Goal: Contribute content: Contribute content

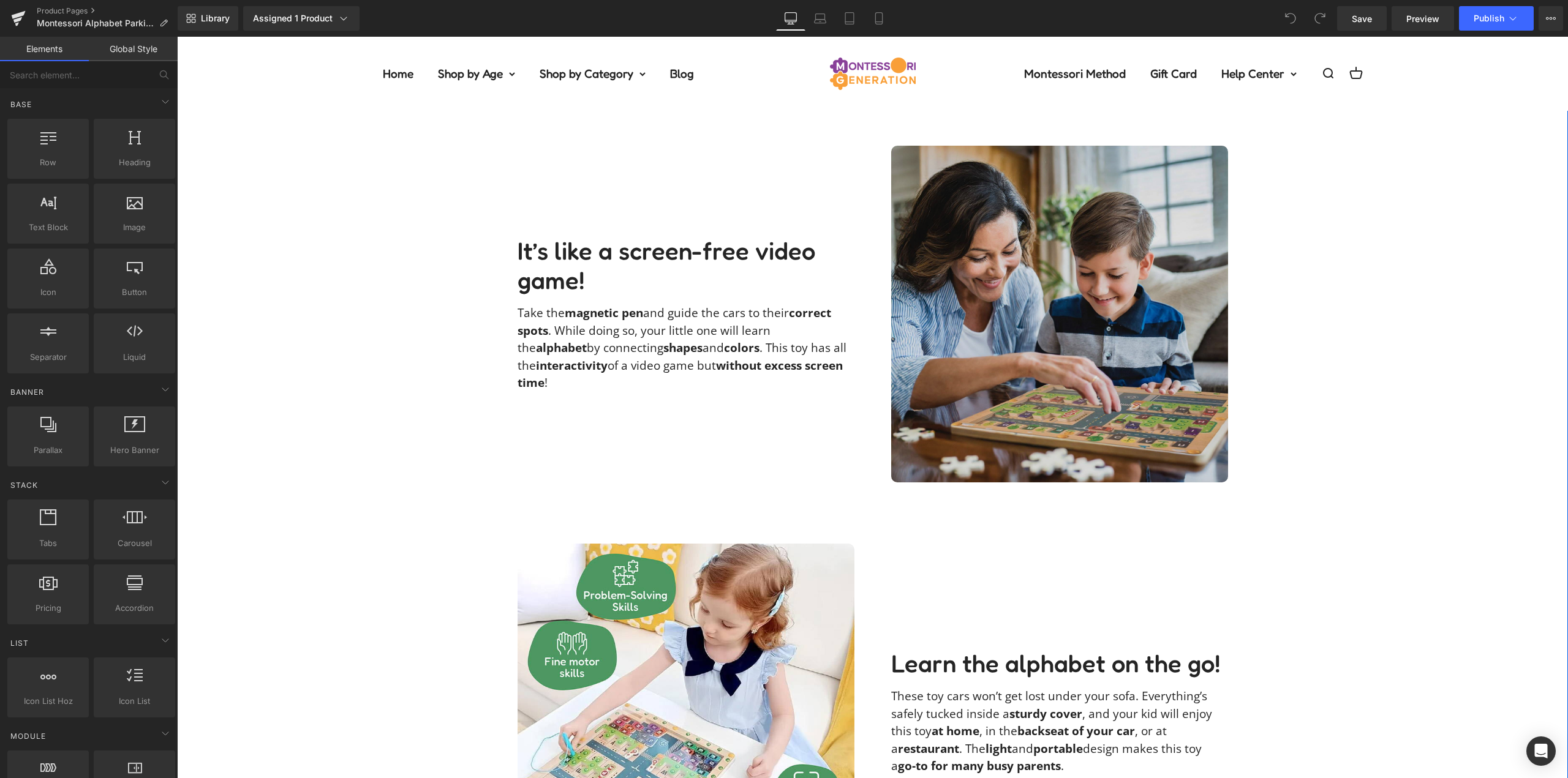
scroll to position [796, 0]
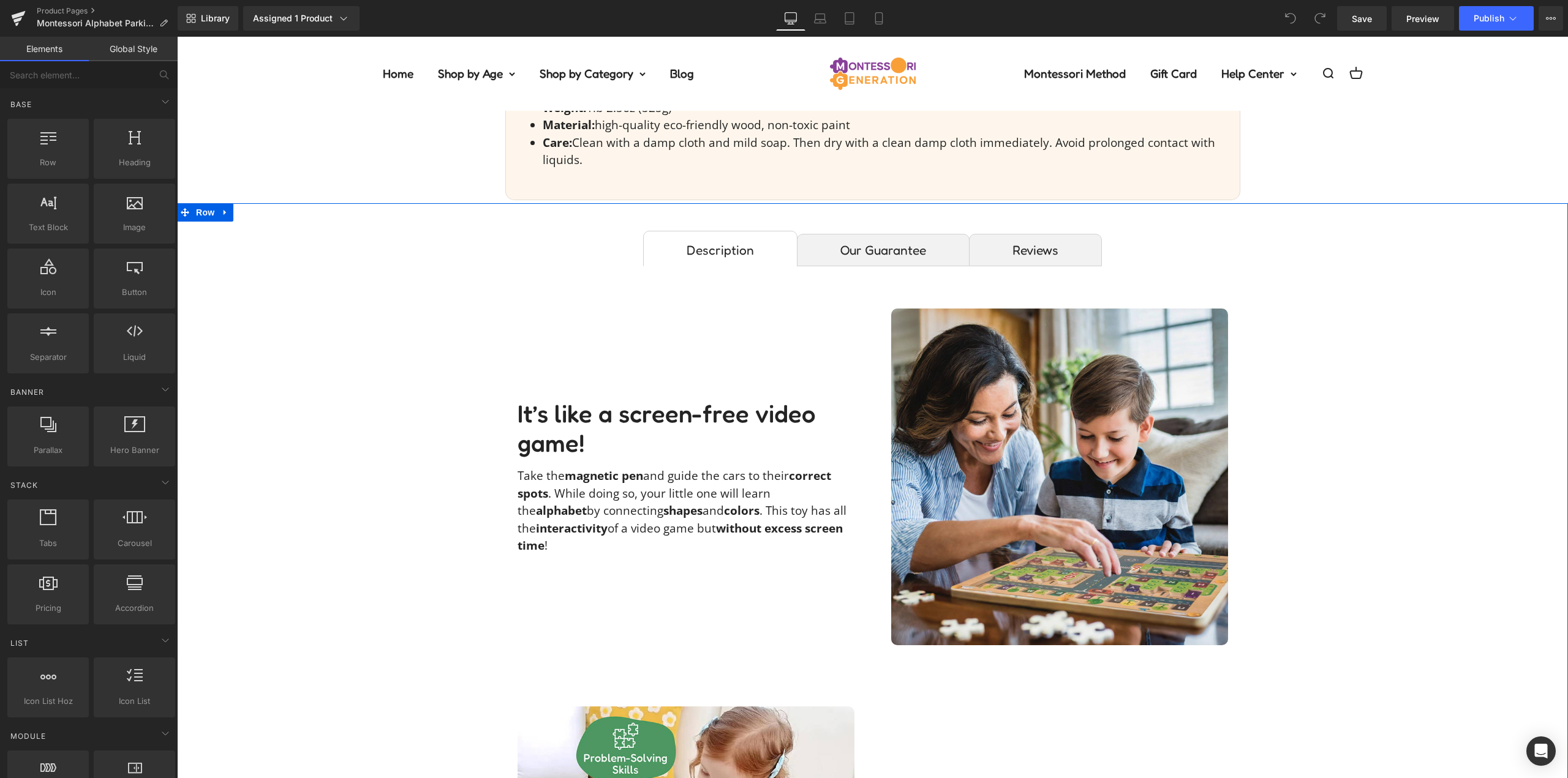
click at [1089, 446] on img at bounding box center [1059, 477] width 337 height 337
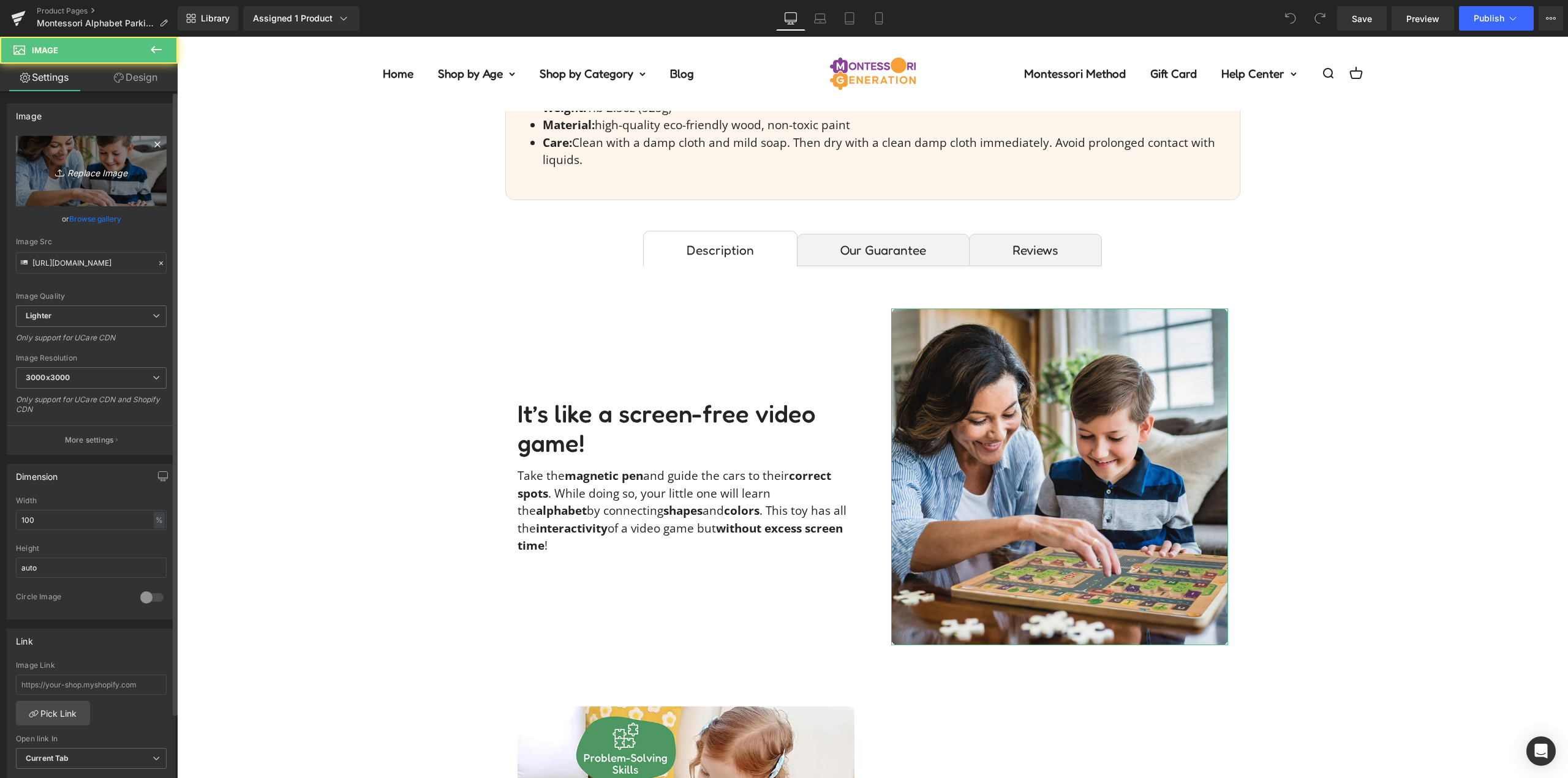
click at [95, 178] on icon "Replace Image" at bounding box center [91, 171] width 98 height 15
type input "C:\fakepath\alphabet-parking-maze-paisleyraexxIMG_5482.jpg"
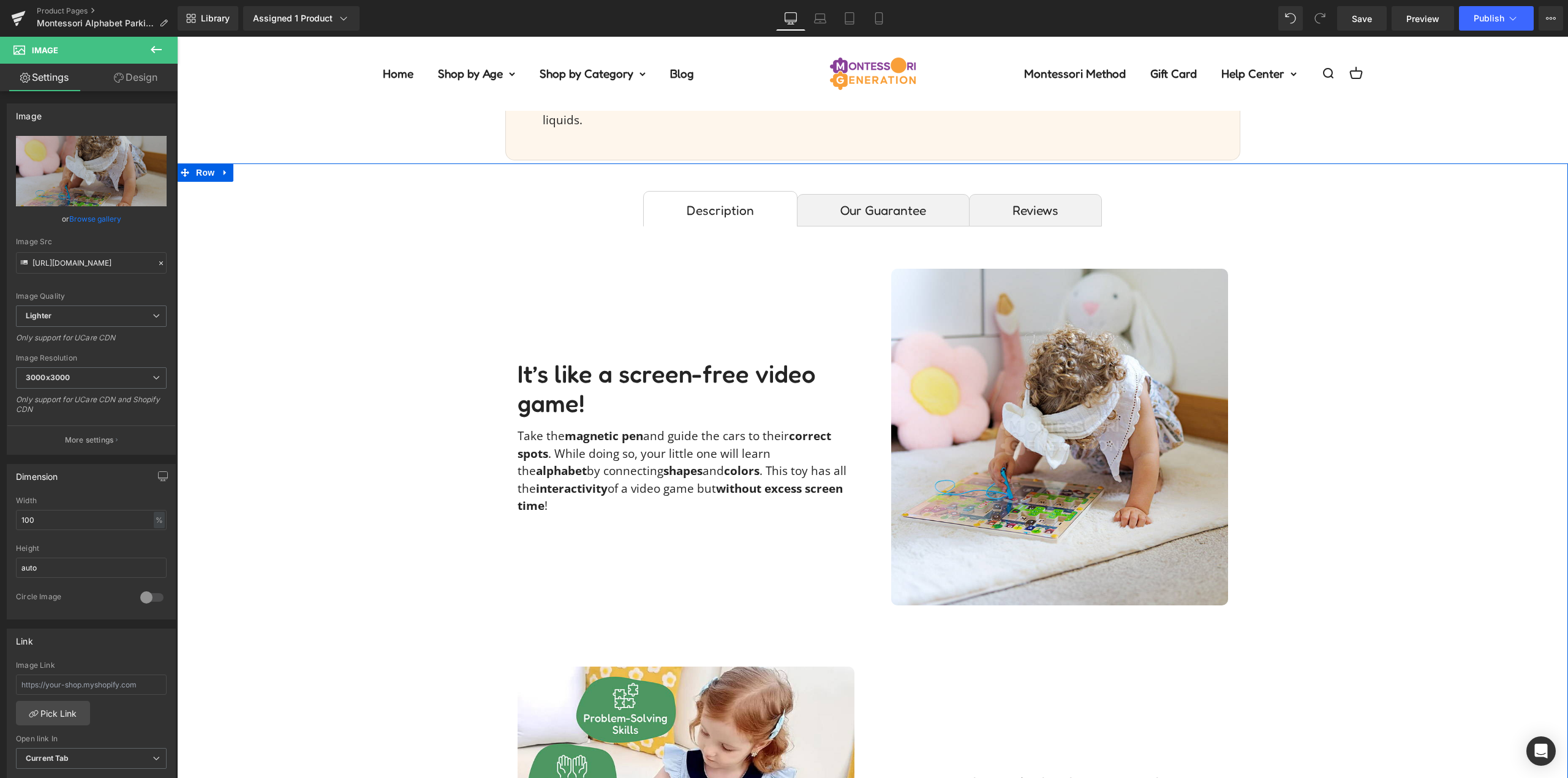
scroll to position [857, 0]
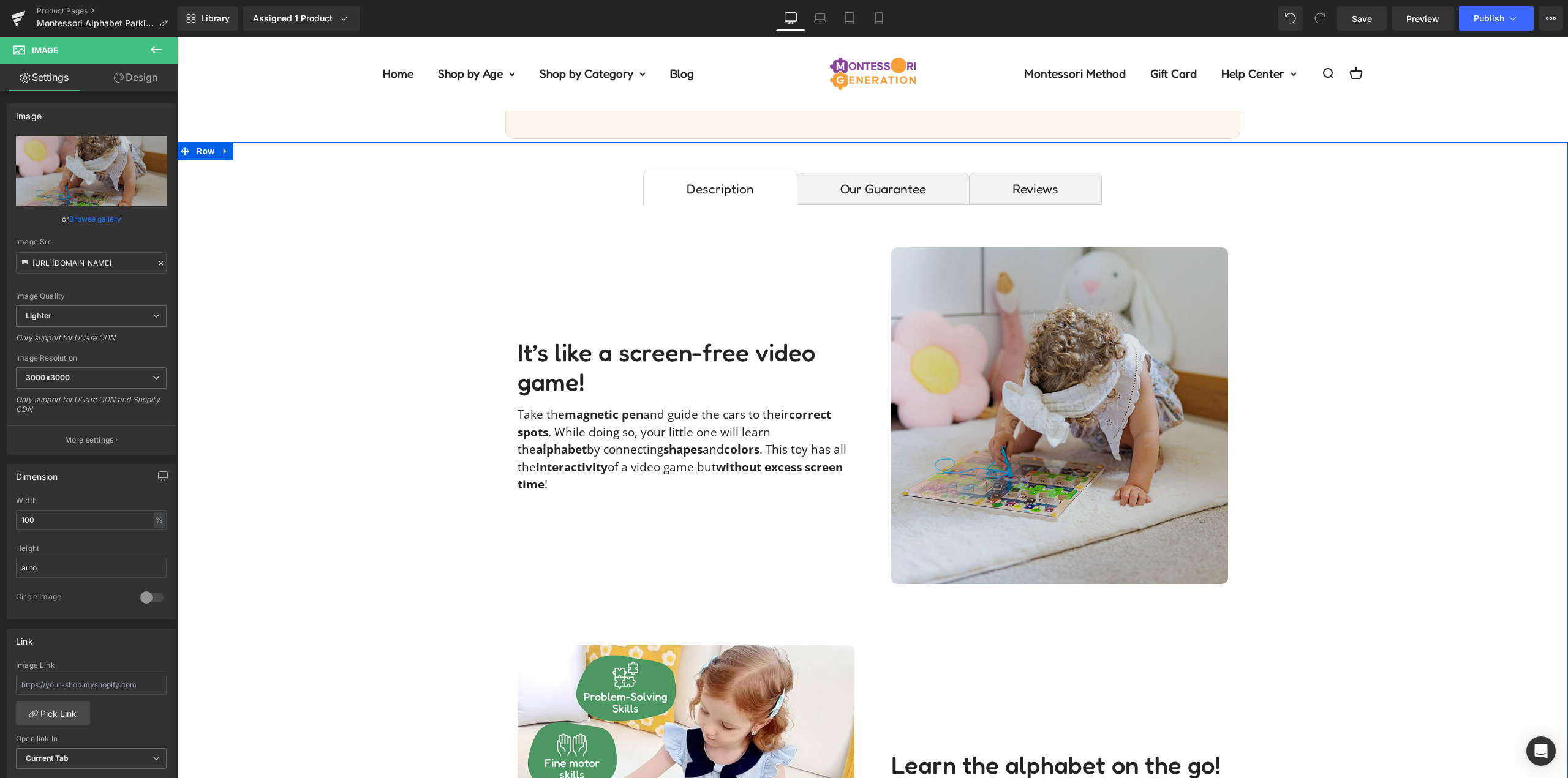
click at [1089, 368] on img at bounding box center [1059, 416] width 337 height 337
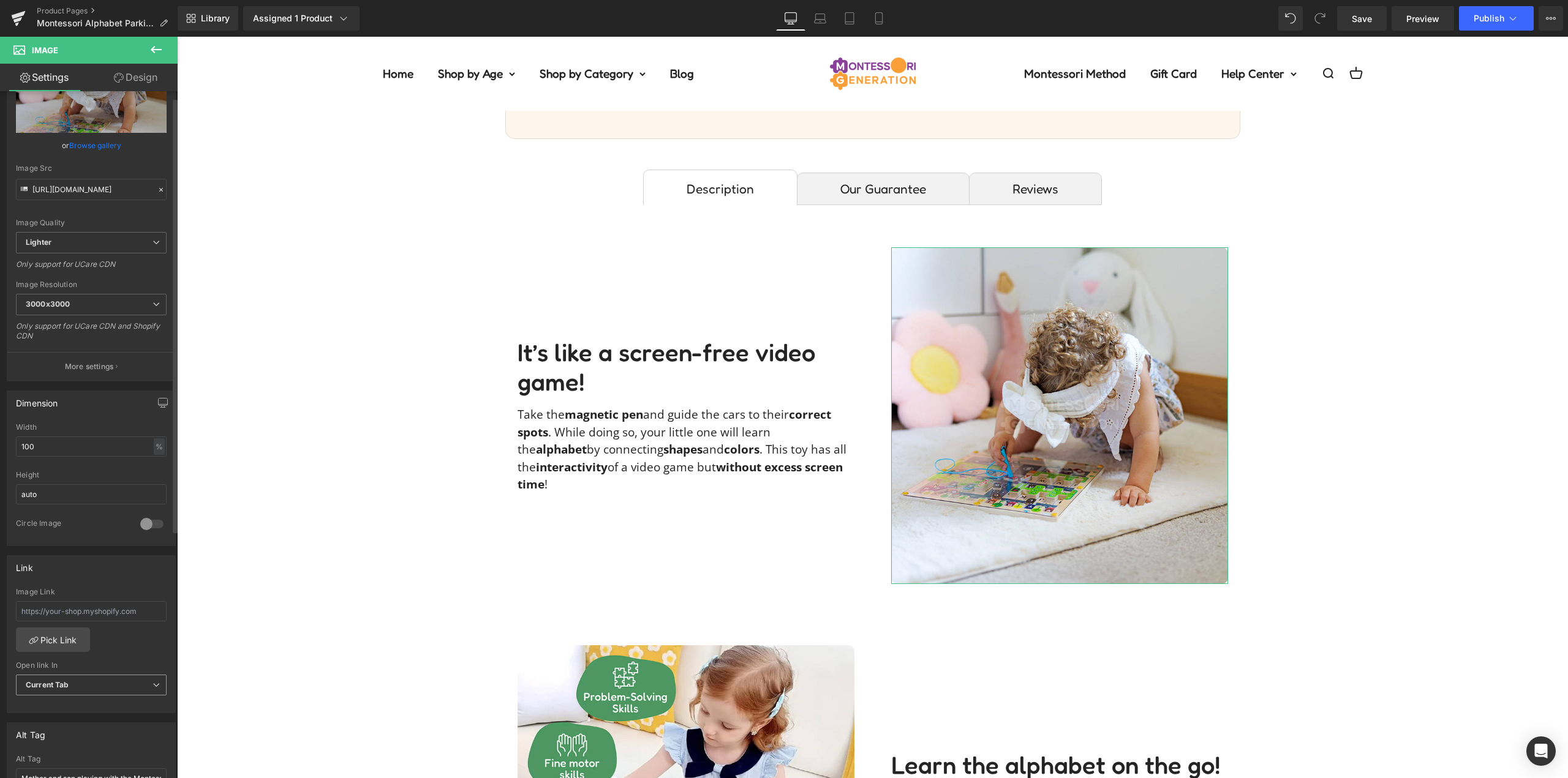
scroll to position [306, 0]
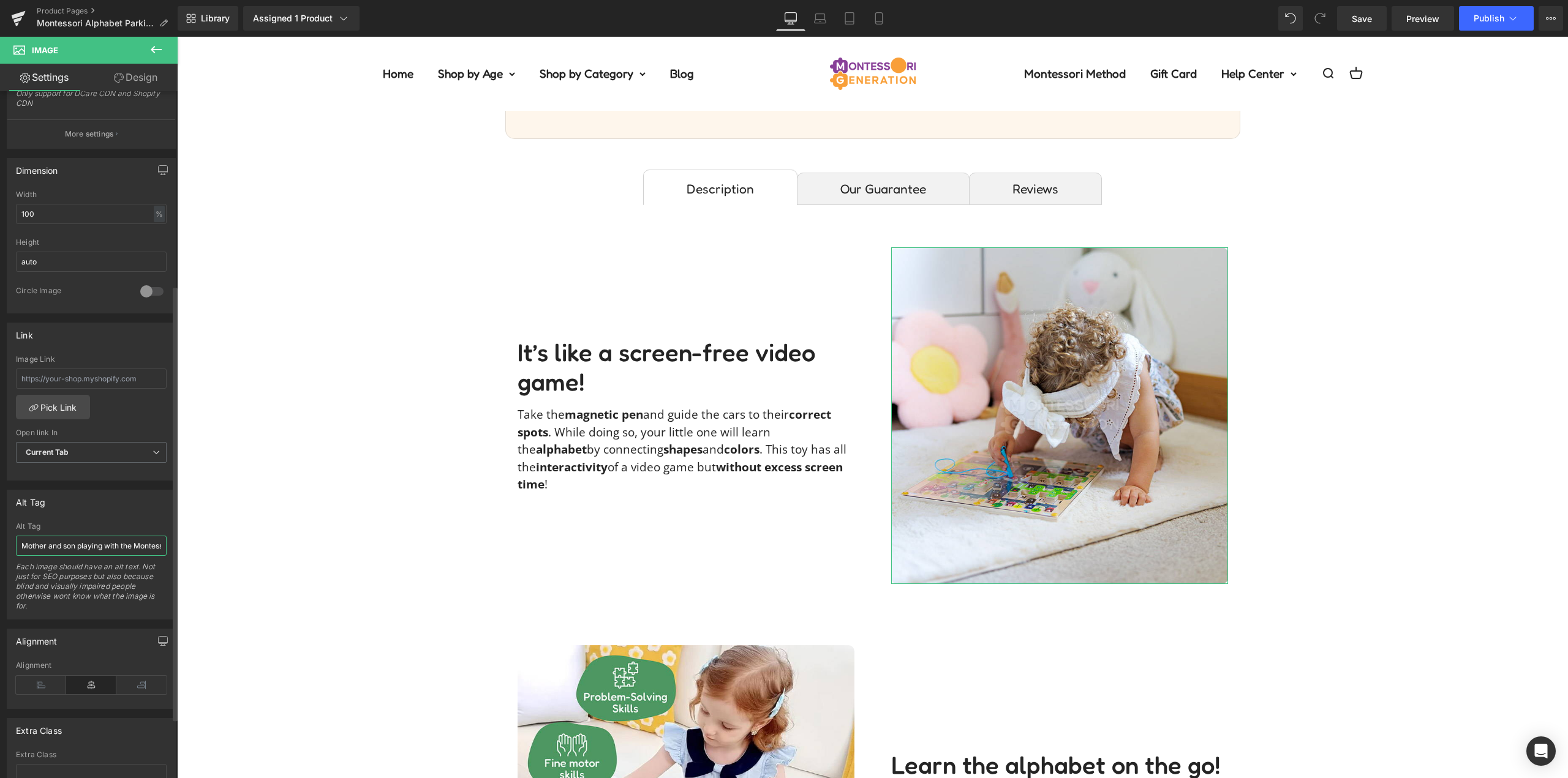
click at [85, 553] on input "Mother and son playing with the Montessori Alphabet Parking Maze." at bounding box center [91, 545] width 151 height 20
type input "Baby girl playing with a Montessori Alphabet Parking Maze game."
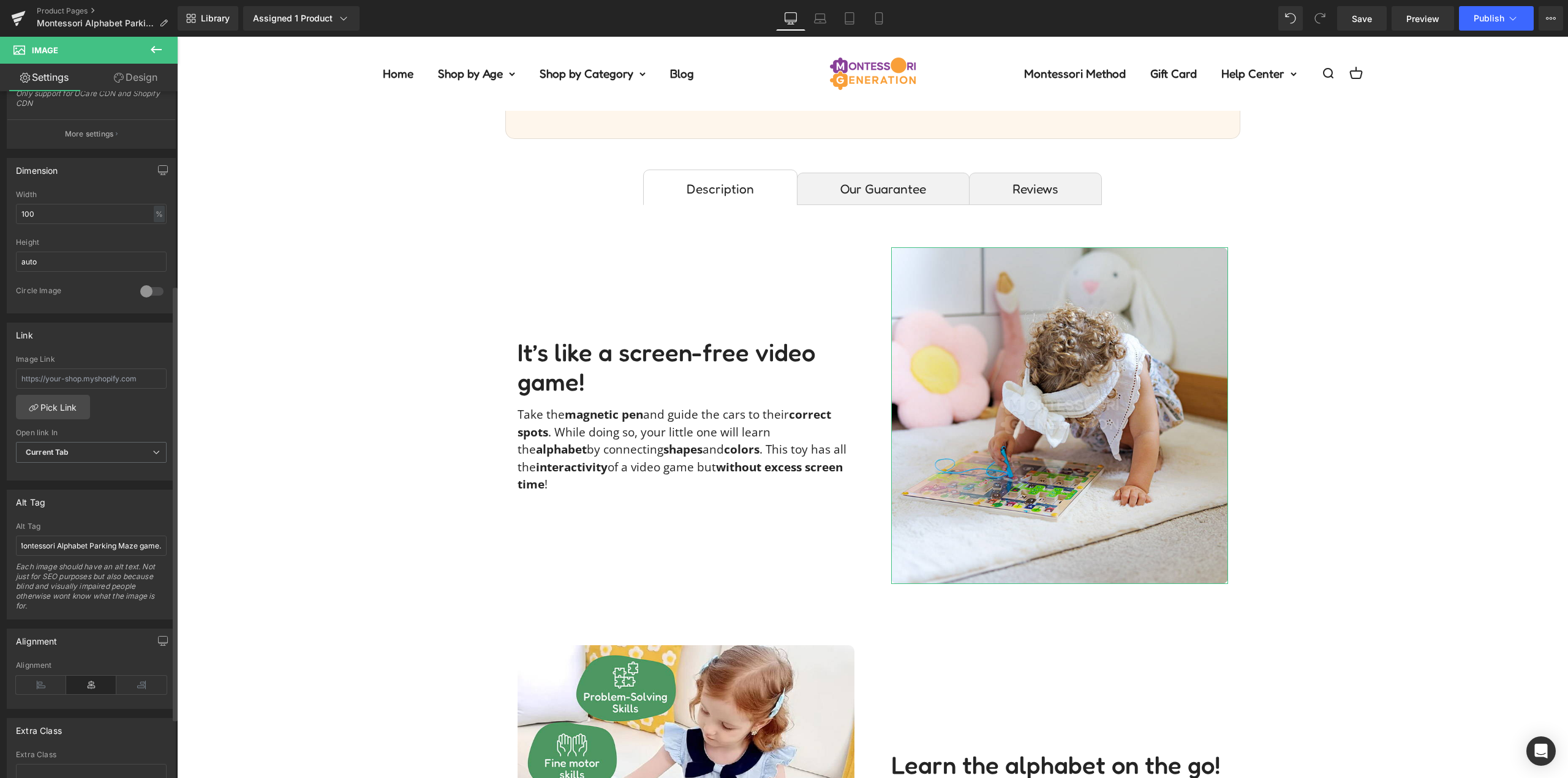
click at [156, 507] on div "Alt Tag" at bounding box center [91, 502] width 168 height 23
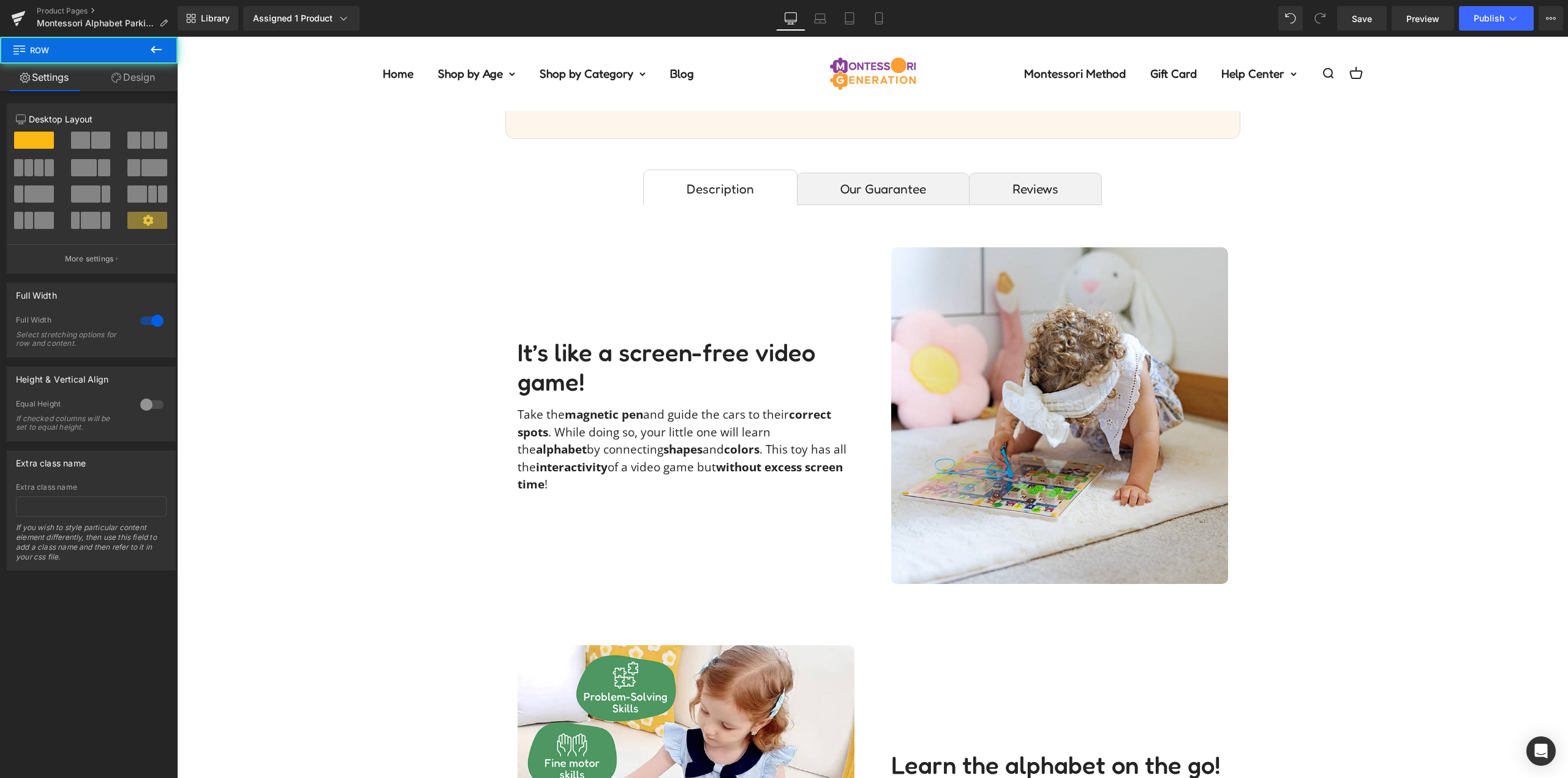
scroll to position [490, 0]
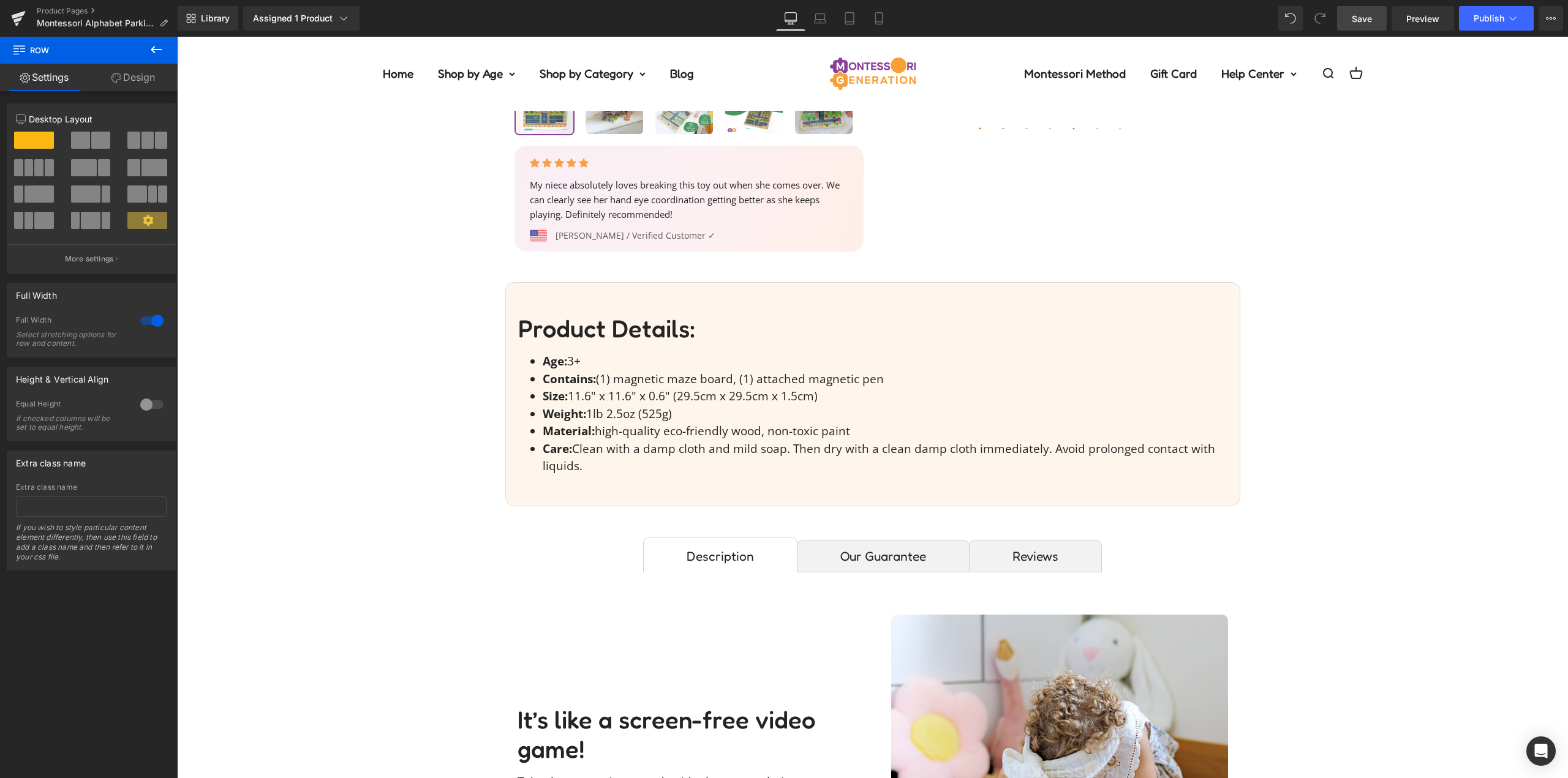
click at [1361, 20] on span "Save" at bounding box center [1362, 18] width 20 height 13
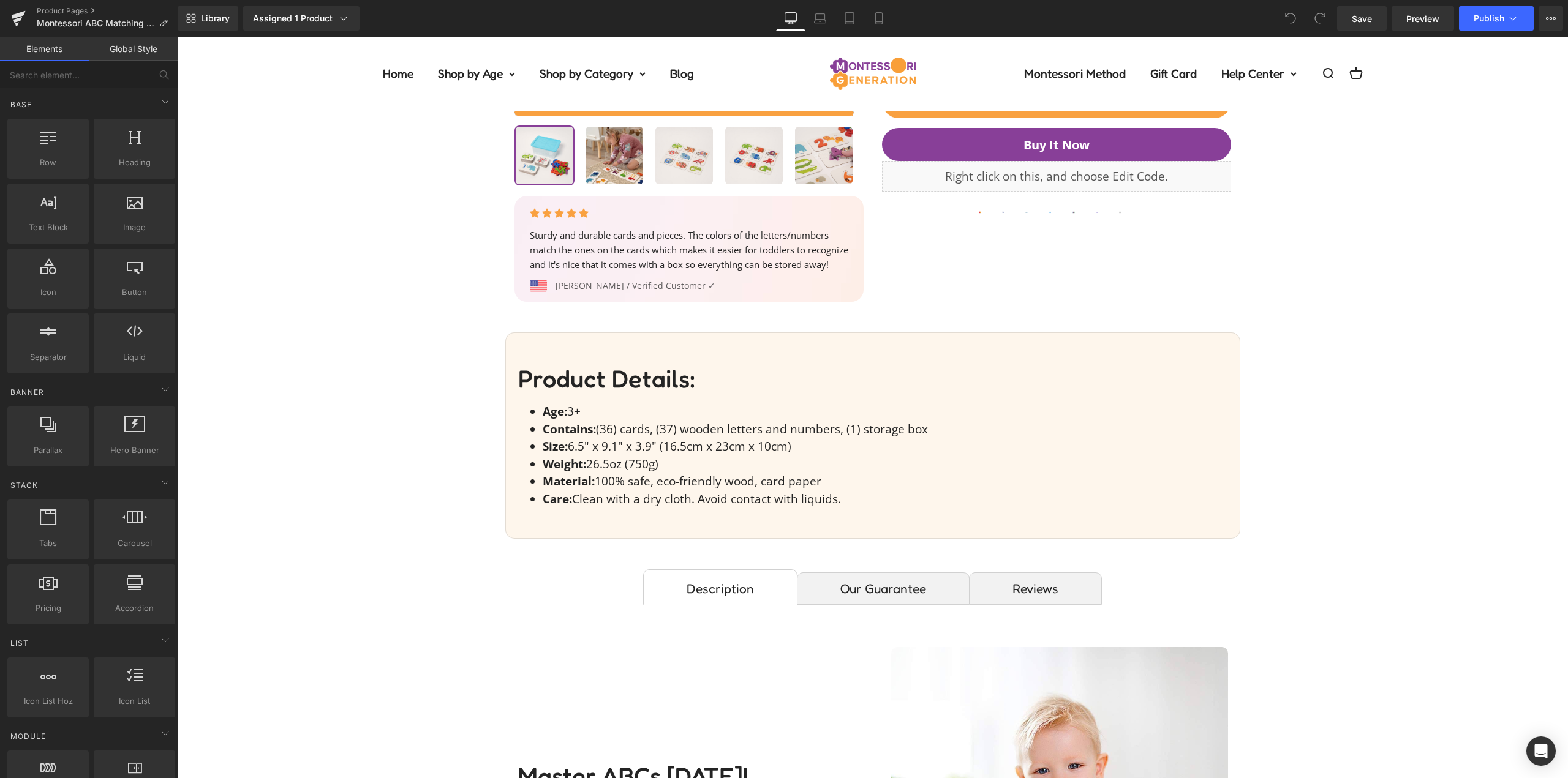
scroll to position [673, 0]
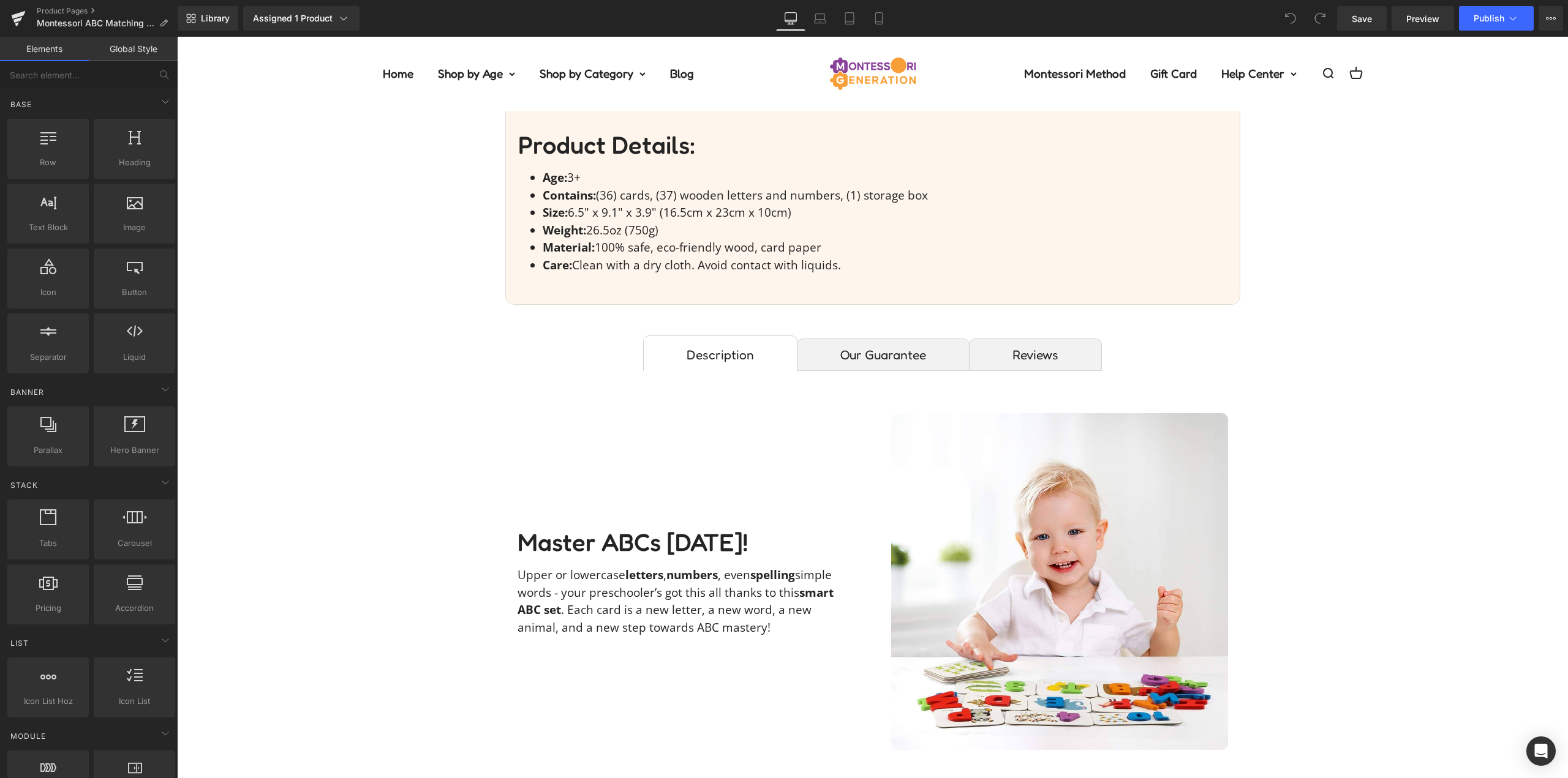
click at [1061, 538] on img at bounding box center [1059, 582] width 337 height 337
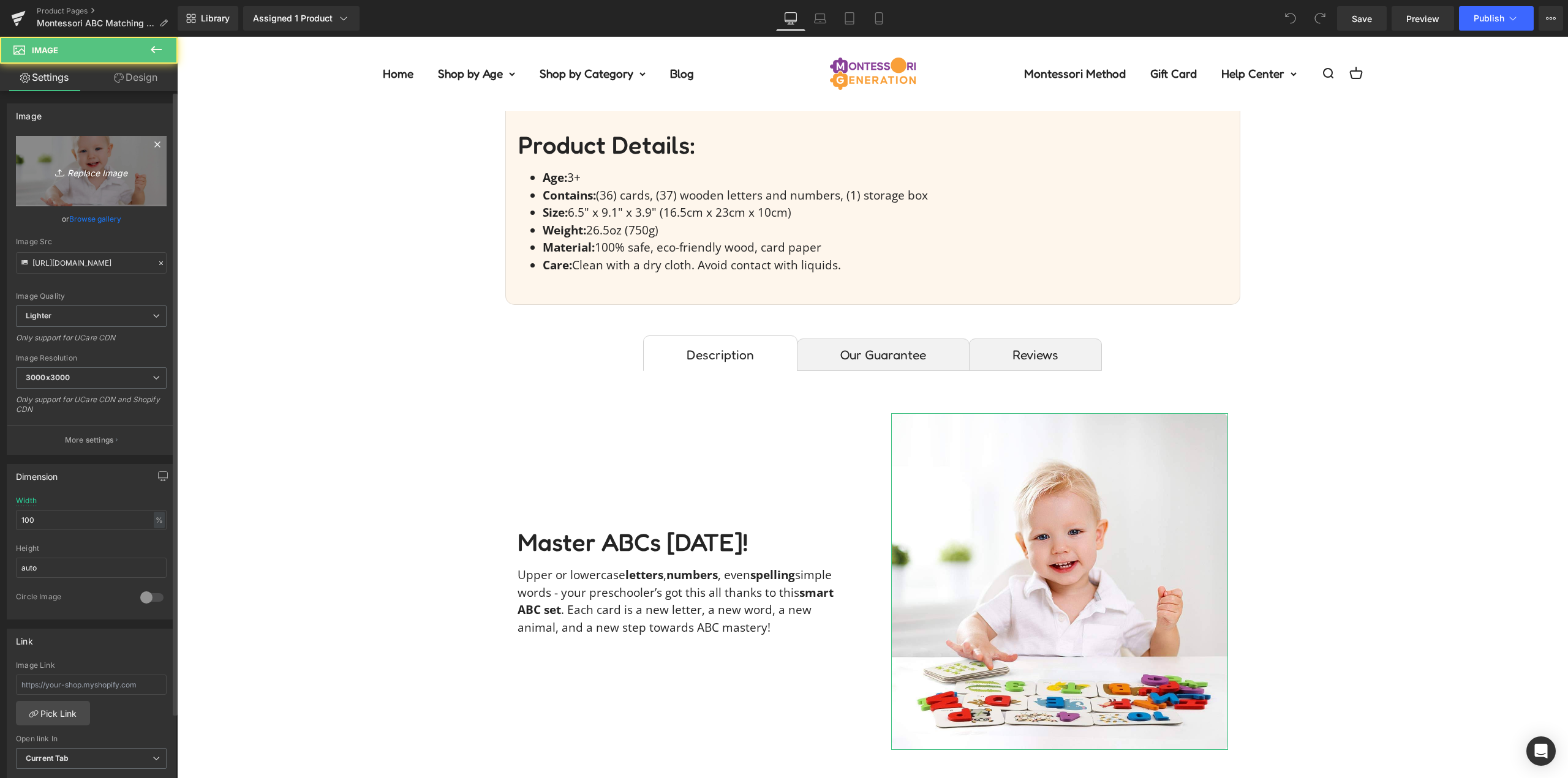
click at [97, 169] on icon "Replace Image" at bounding box center [91, 171] width 98 height 15
type input "C:\fakepath\abc-matching-cards-charlotteslivingIMG_3937.jpg"
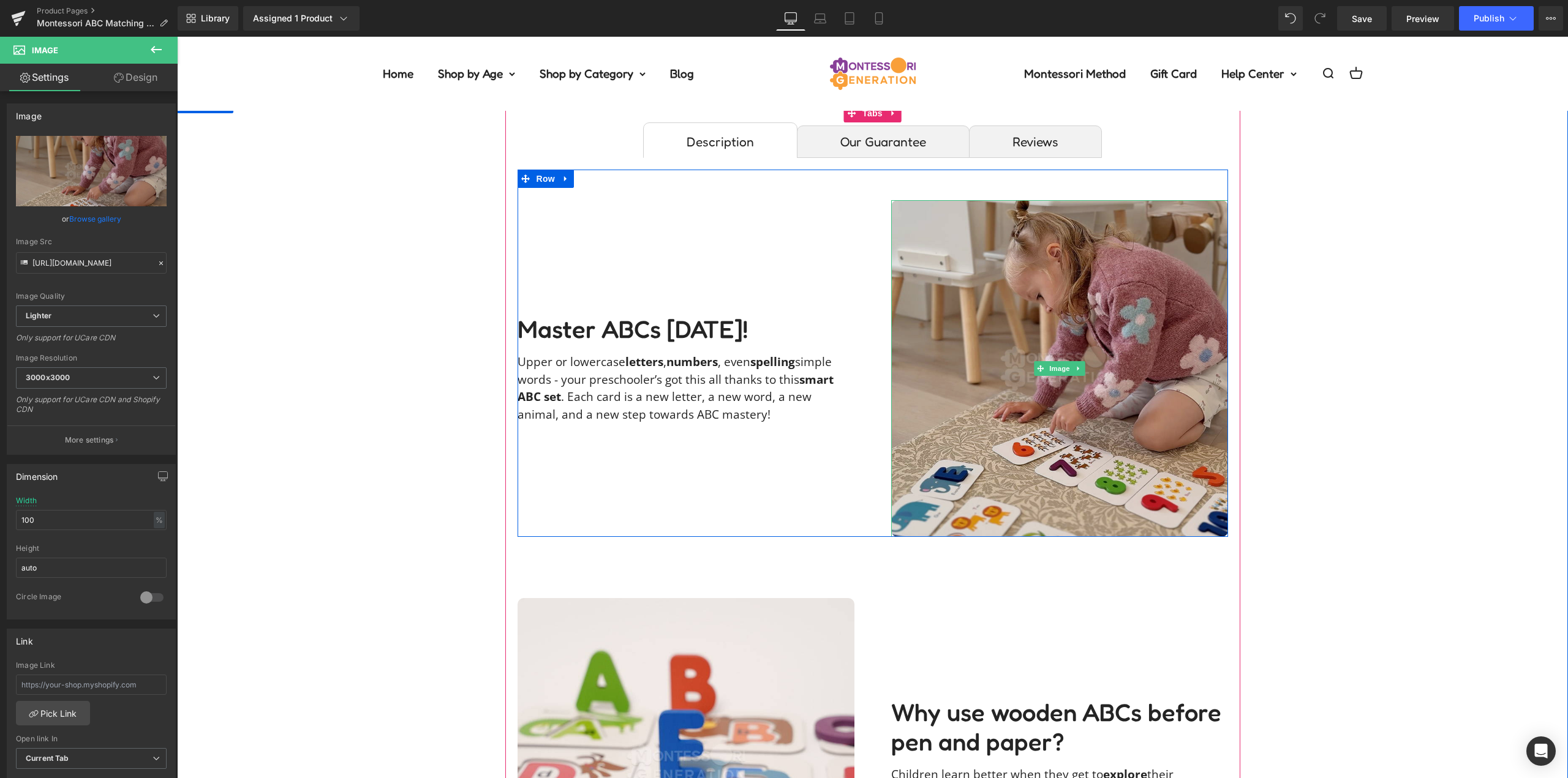
scroll to position [979, 0]
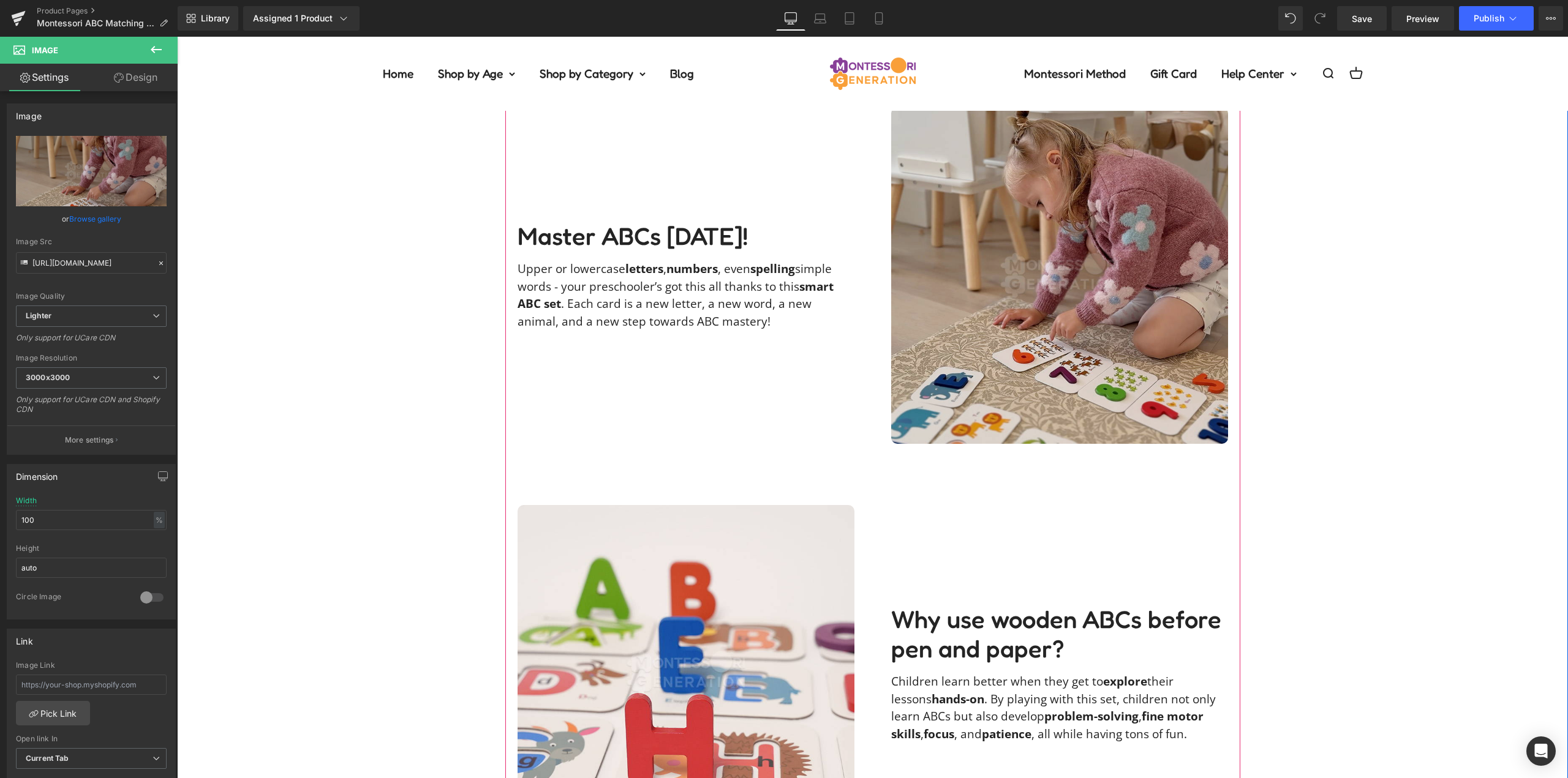
click at [1032, 303] on img at bounding box center [1059, 276] width 337 height 337
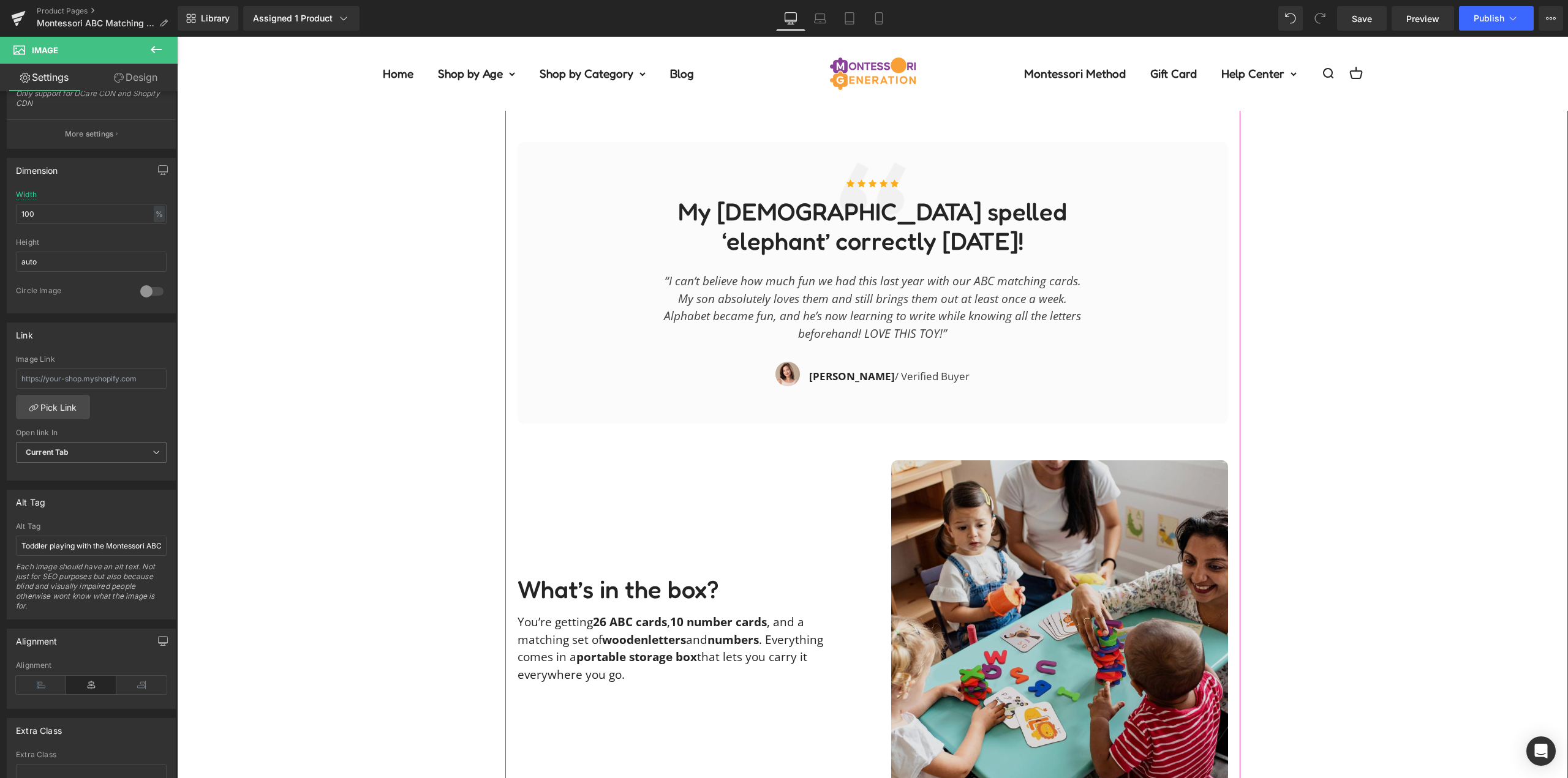
scroll to position [1898, 0]
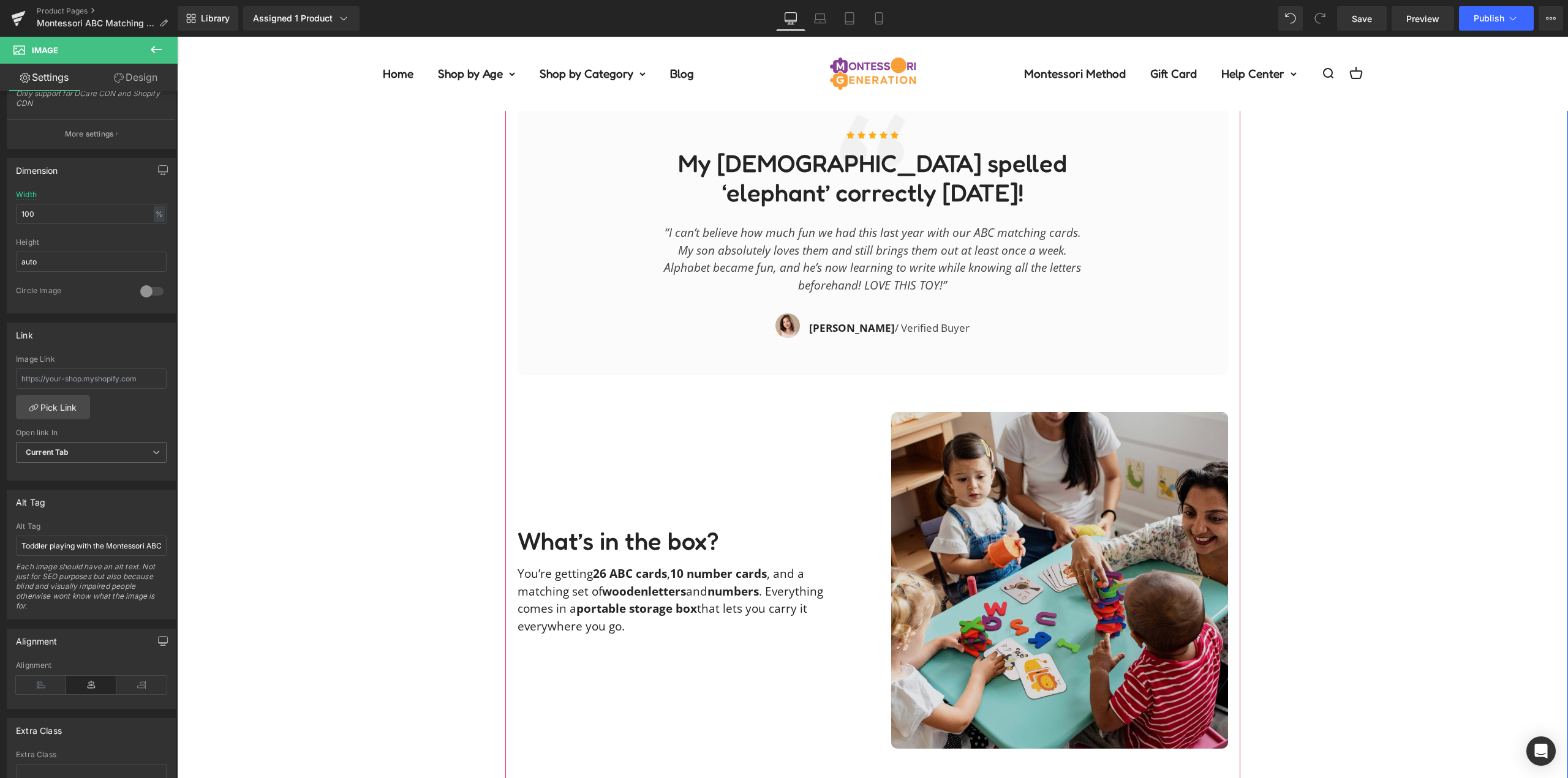
click at [1095, 563] on img at bounding box center [1059, 581] width 337 height 337
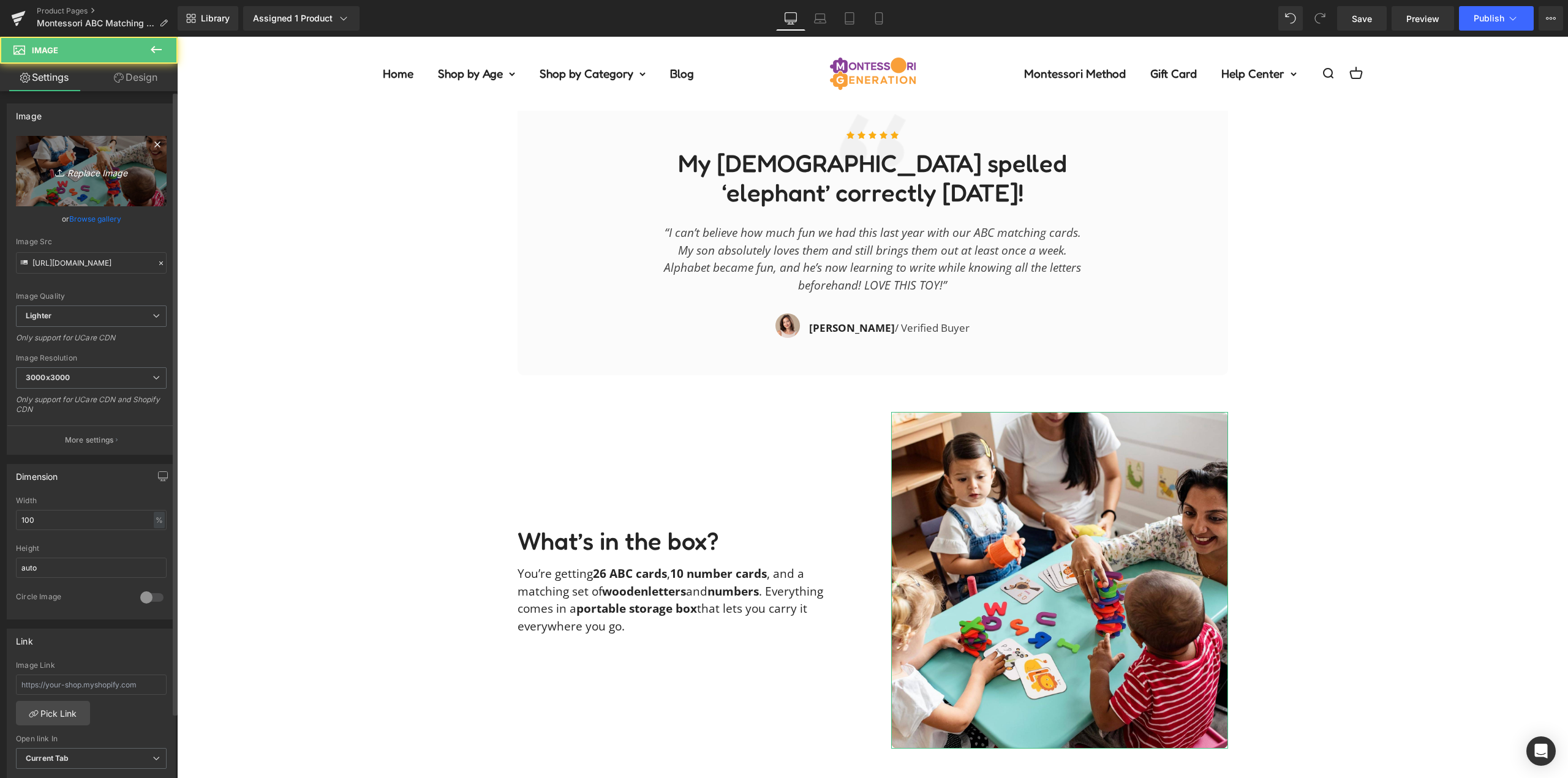
click at [75, 178] on icon "Replace Image" at bounding box center [91, 171] width 98 height 15
type input "C:\fakepath\abc-matching-cards-kaylee_adventures22IMG_6804-(1)-(1).jpg"
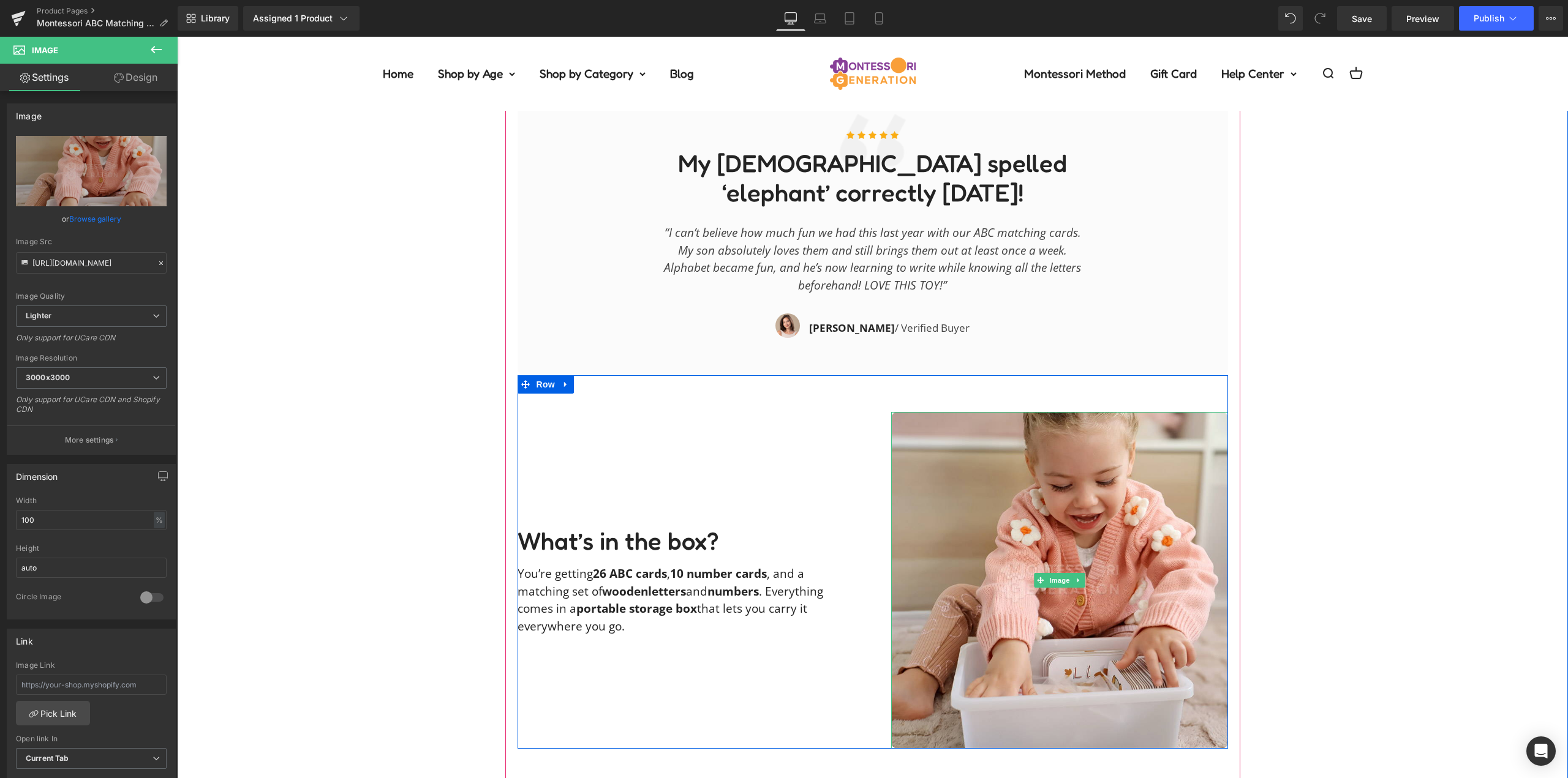
click at [1298, 427] on div "Description Text Block Our Guarantee Text Block Reviews Text Block Master ABCs …" at bounding box center [873, 209] width 1391 height 2251
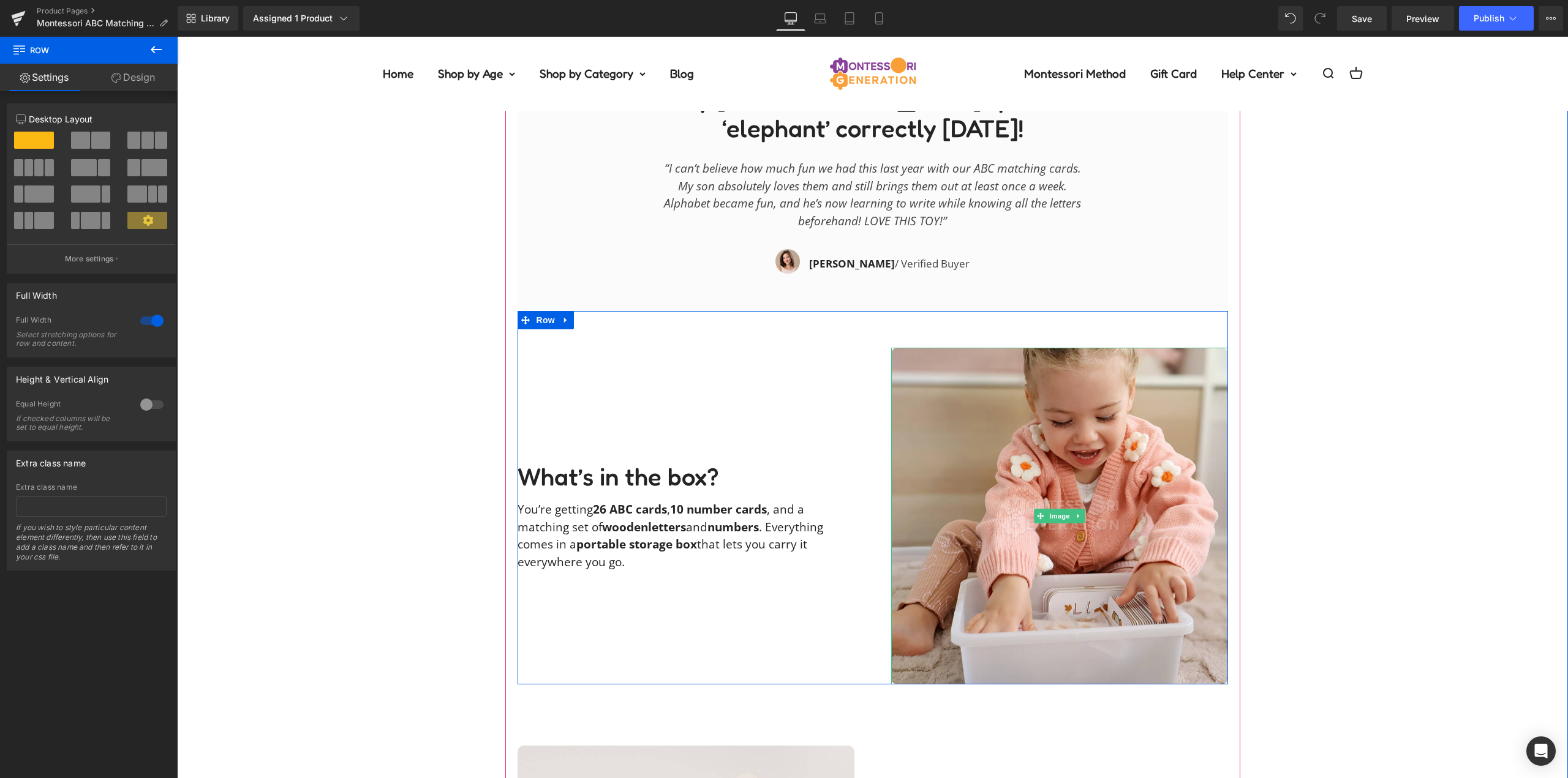
scroll to position [2021, 0]
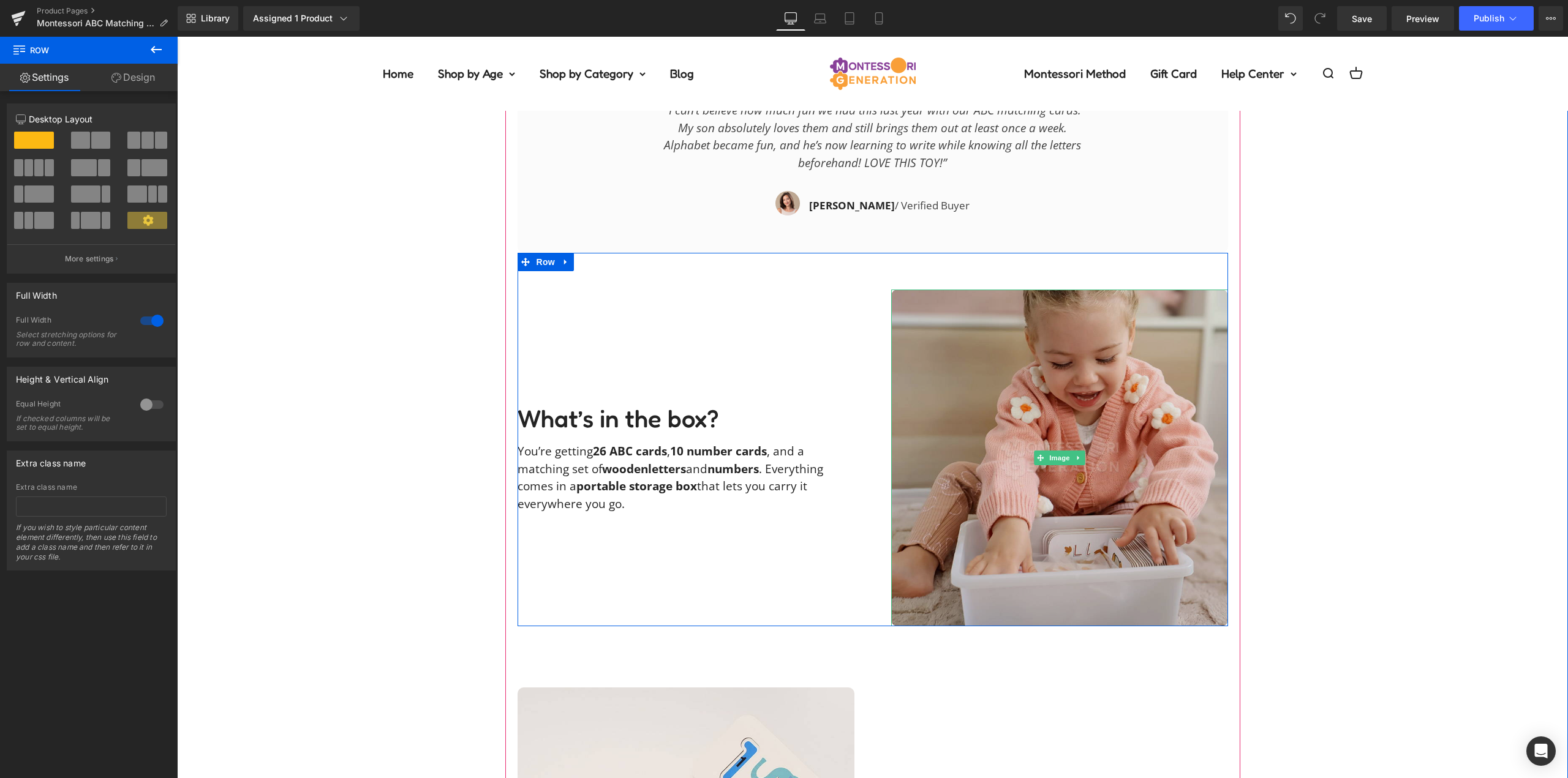
click at [1028, 423] on img at bounding box center [1059, 458] width 337 height 337
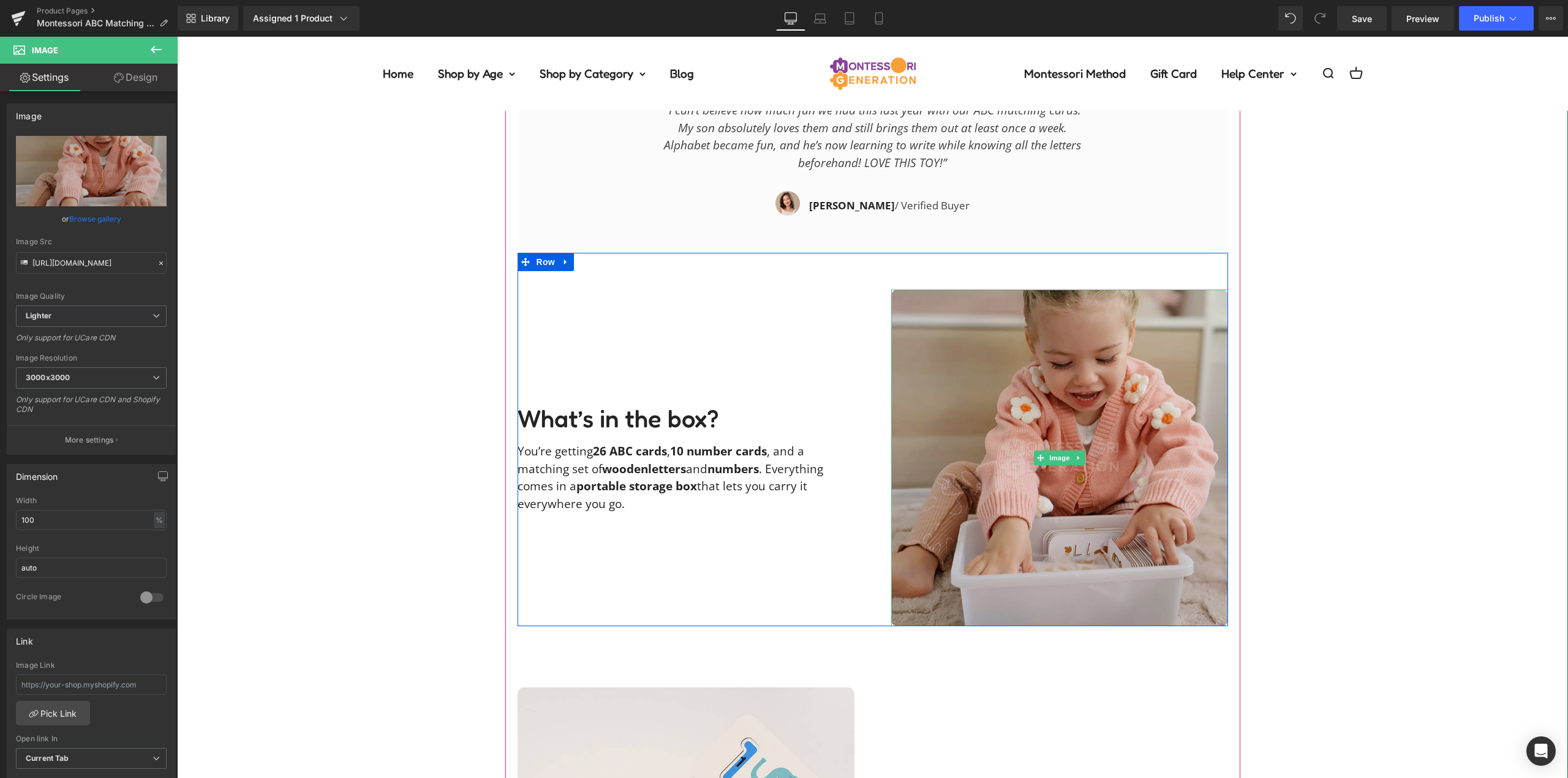
click at [1038, 357] on img at bounding box center [1059, 458] width 337 height 337
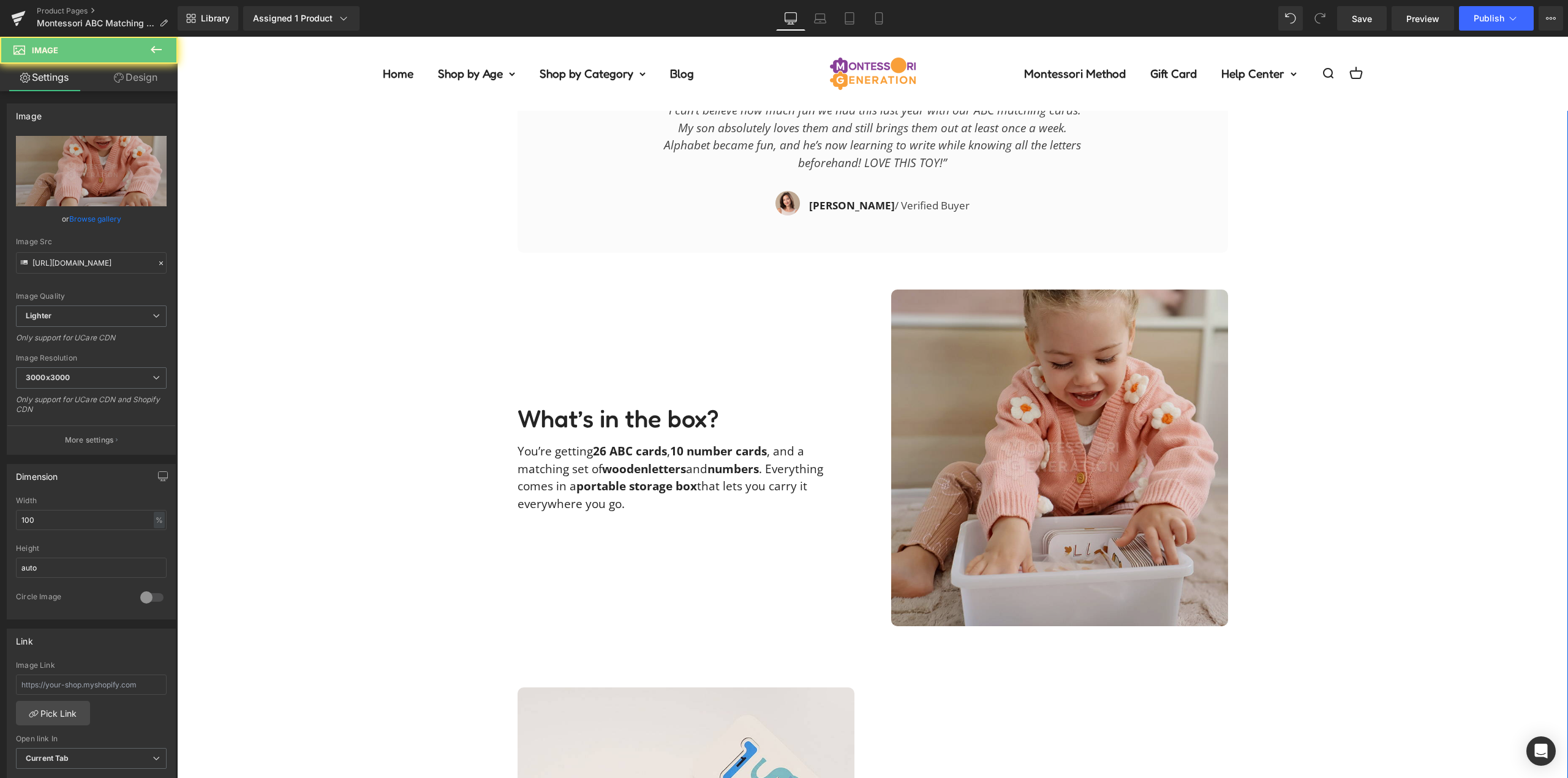
click at [1057, 386] on img at bounding box center [1059, 458] width 337 height 337
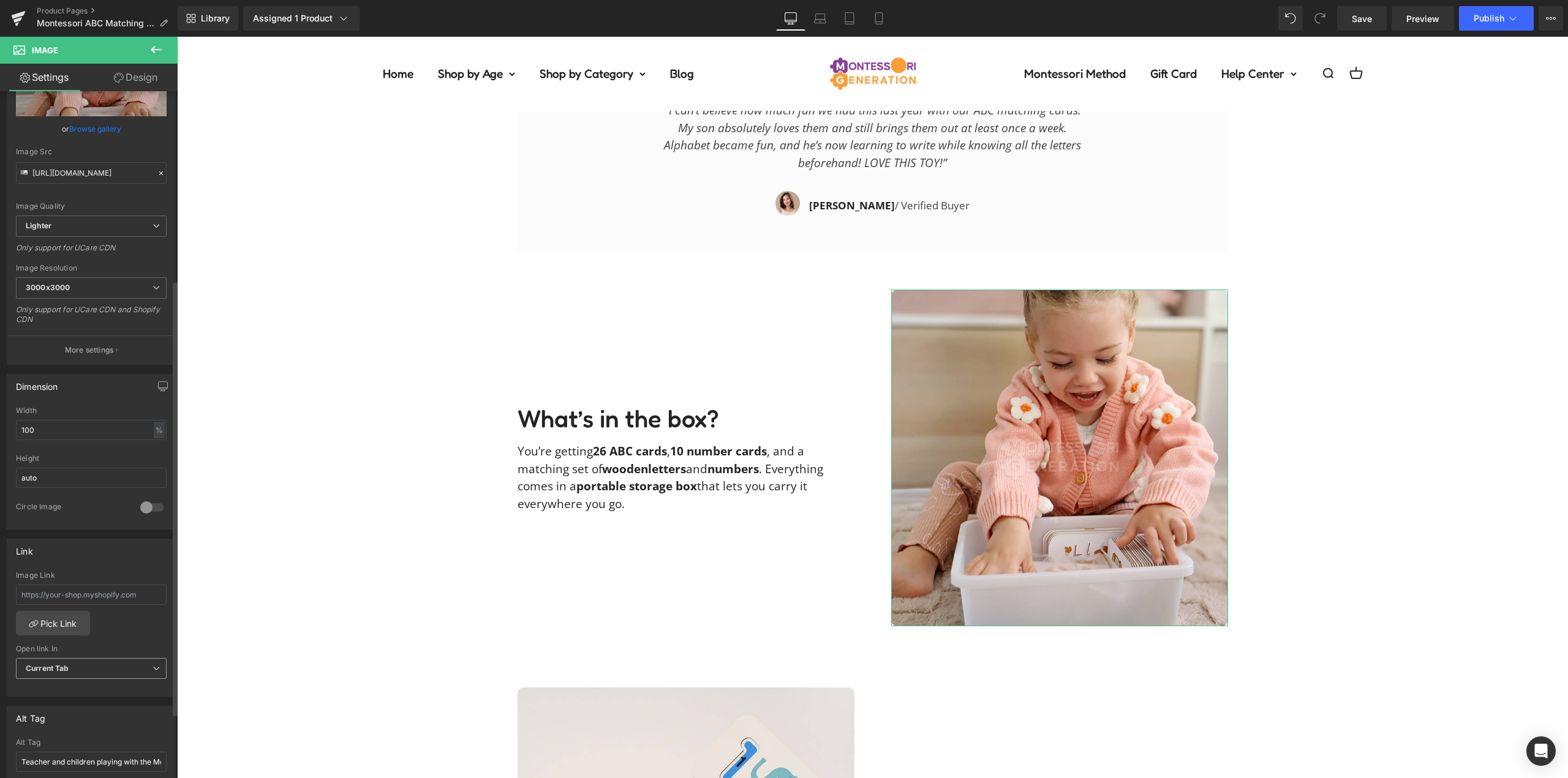
scroll to position [306, 0]
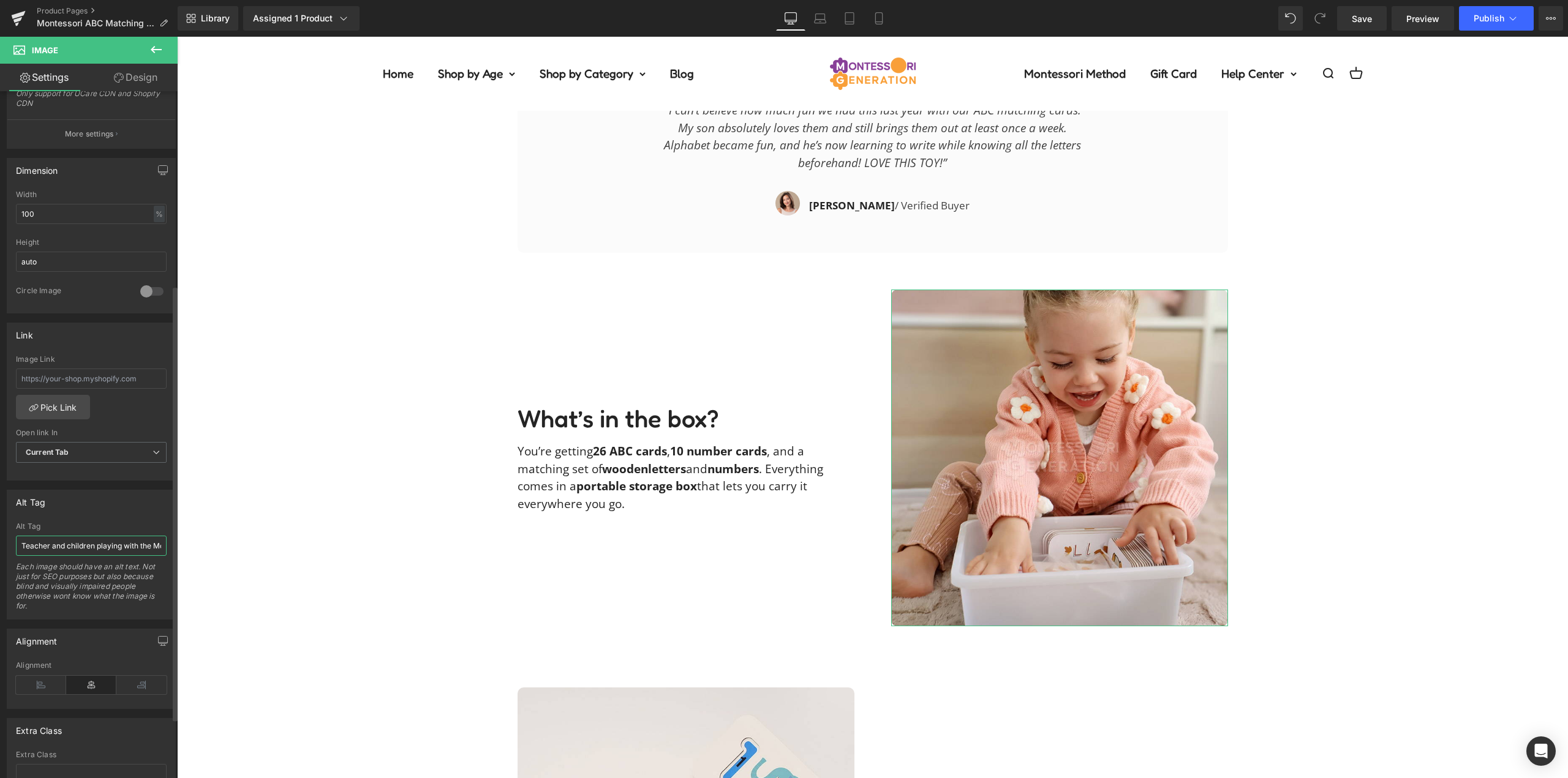
click at [84, 549] on input "Teacher and children playing with the Montessori ABC Matching Cards on a classr…" at bounding box center [91, 545] width 151 height 20
type input "Little girl happily playing with the Montessori ABC Matching Cards."
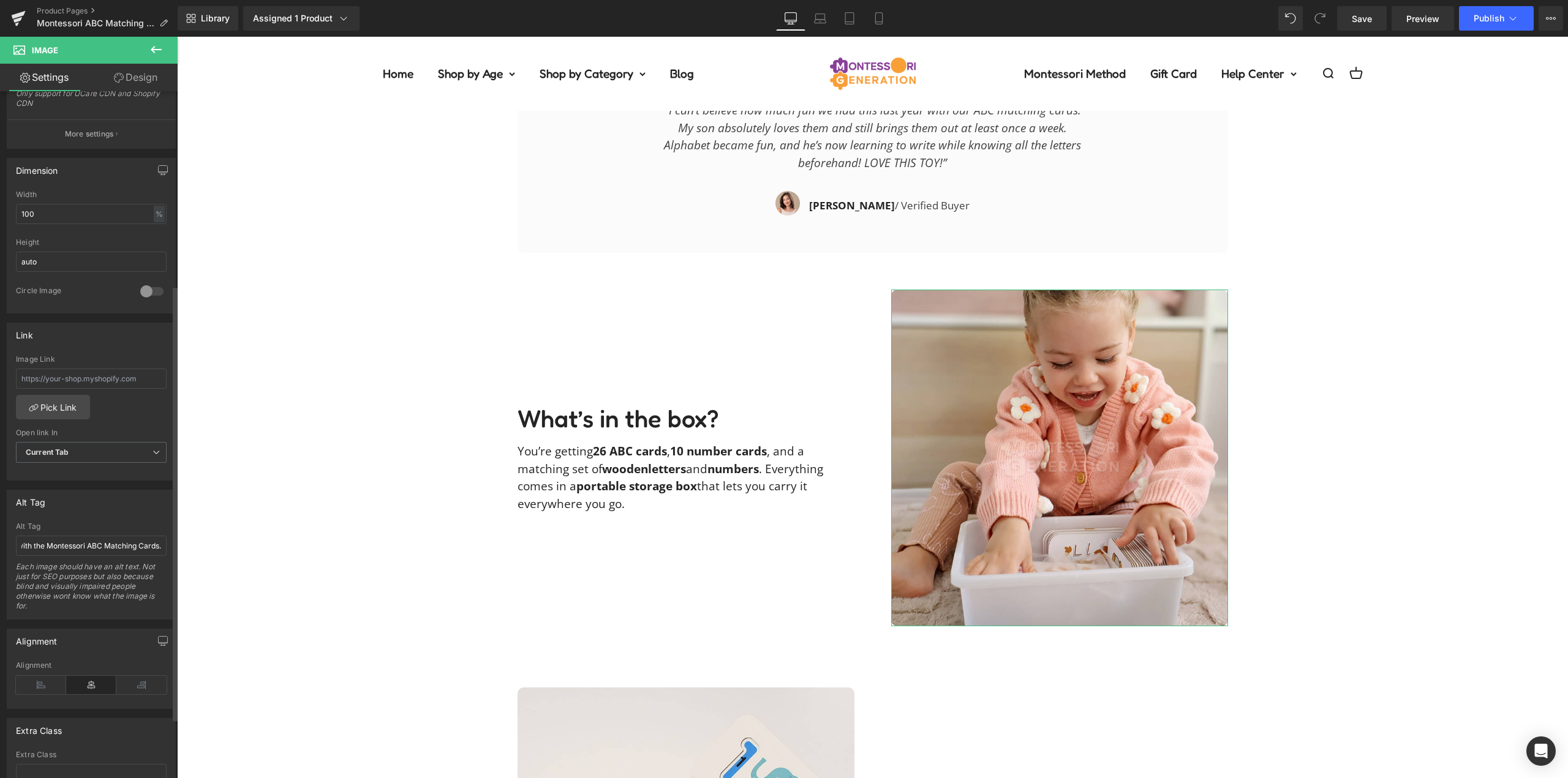
click at [127, 510] on div "Alt Tag" at bounding box center [91, 502] width 168 height 23
click at [225, 517] on div "Description Text Block Our Guarantee Text Block Reviews Text Block Master ABCs …" at bounding box center [873, 86] width 1391 height 2251
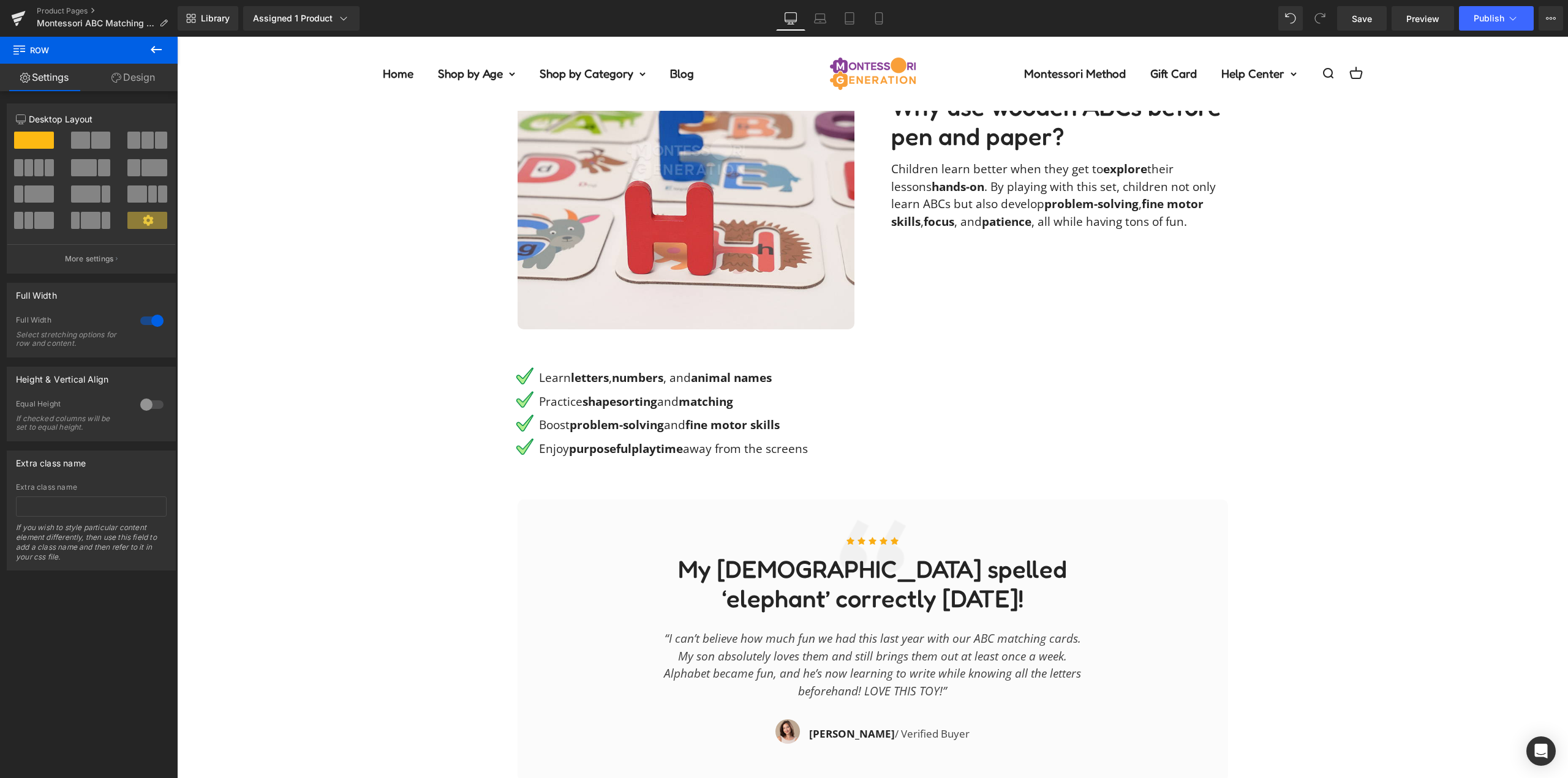
scroll to position [1469, 0]
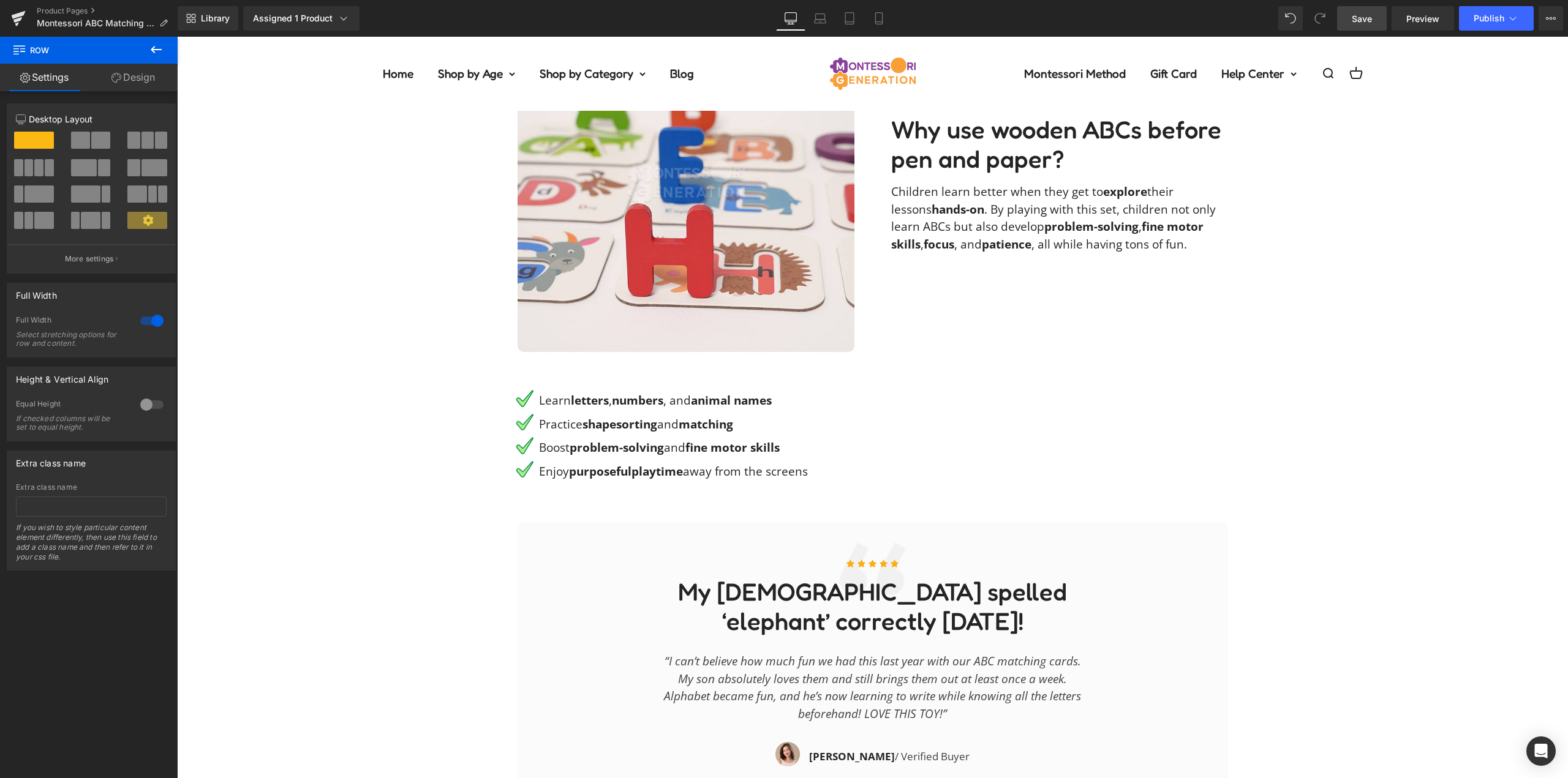
drag, startPoint x: 1381, startPoint y: 17, endPoint x: 1383, endPoint y: 28, distance: 11.2
click at [1381, 17] on link "Save" at bounding box center [1362, 18] width 50 height 25
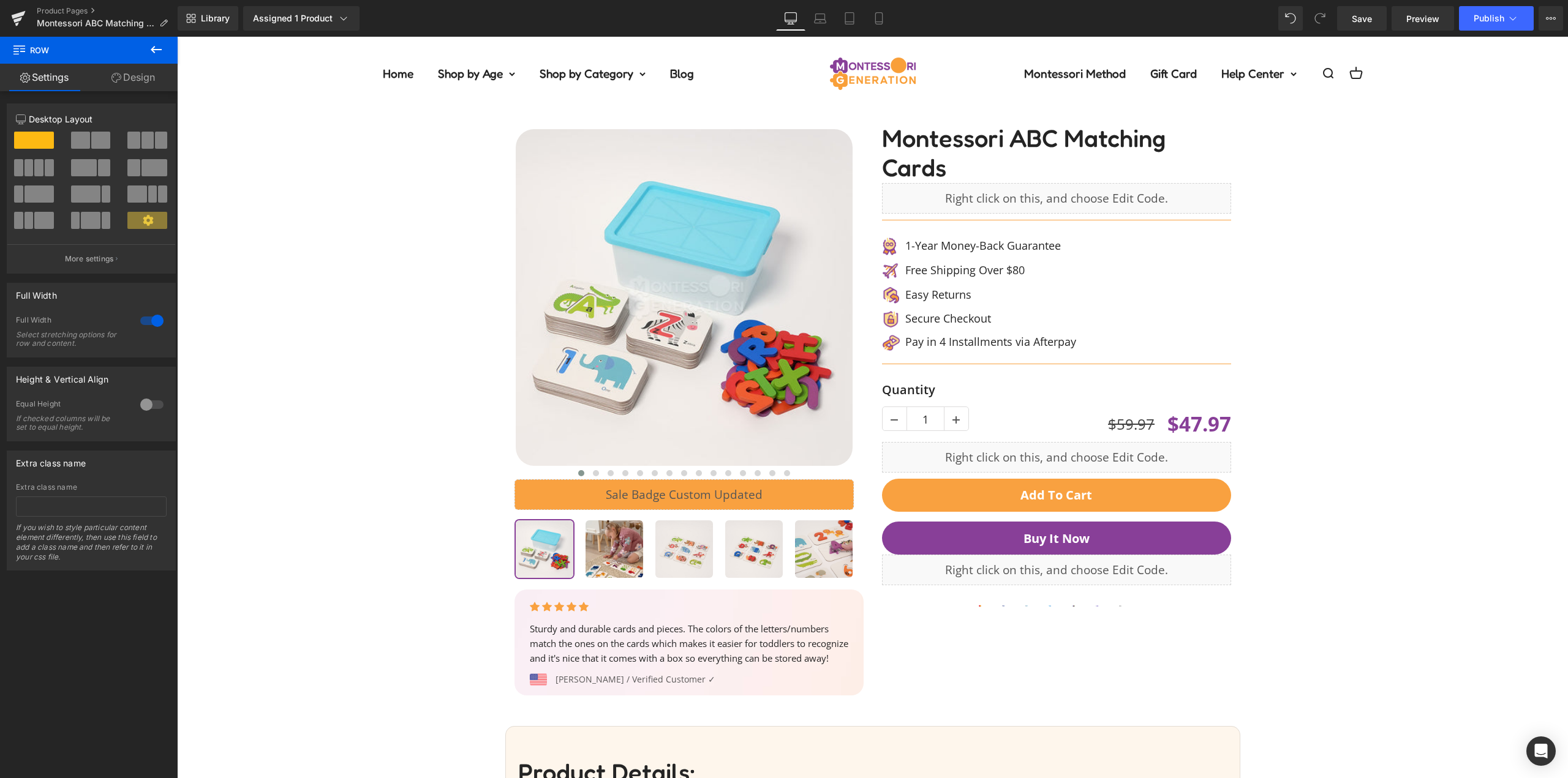
scroll to position [0, 0]
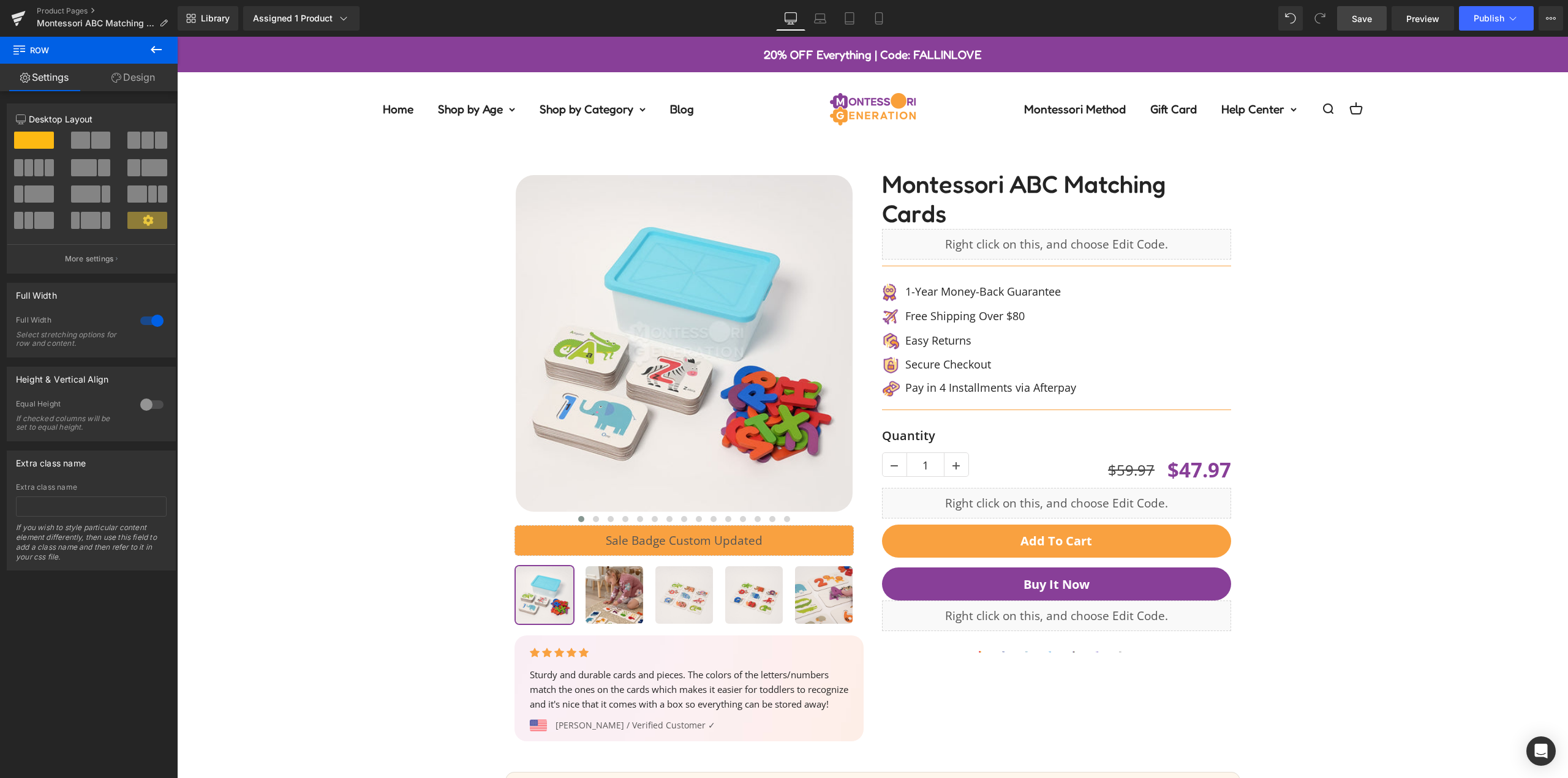
click at [1372, 20] on span "Save" at bounding box center [1362, 18] width 20 height 13
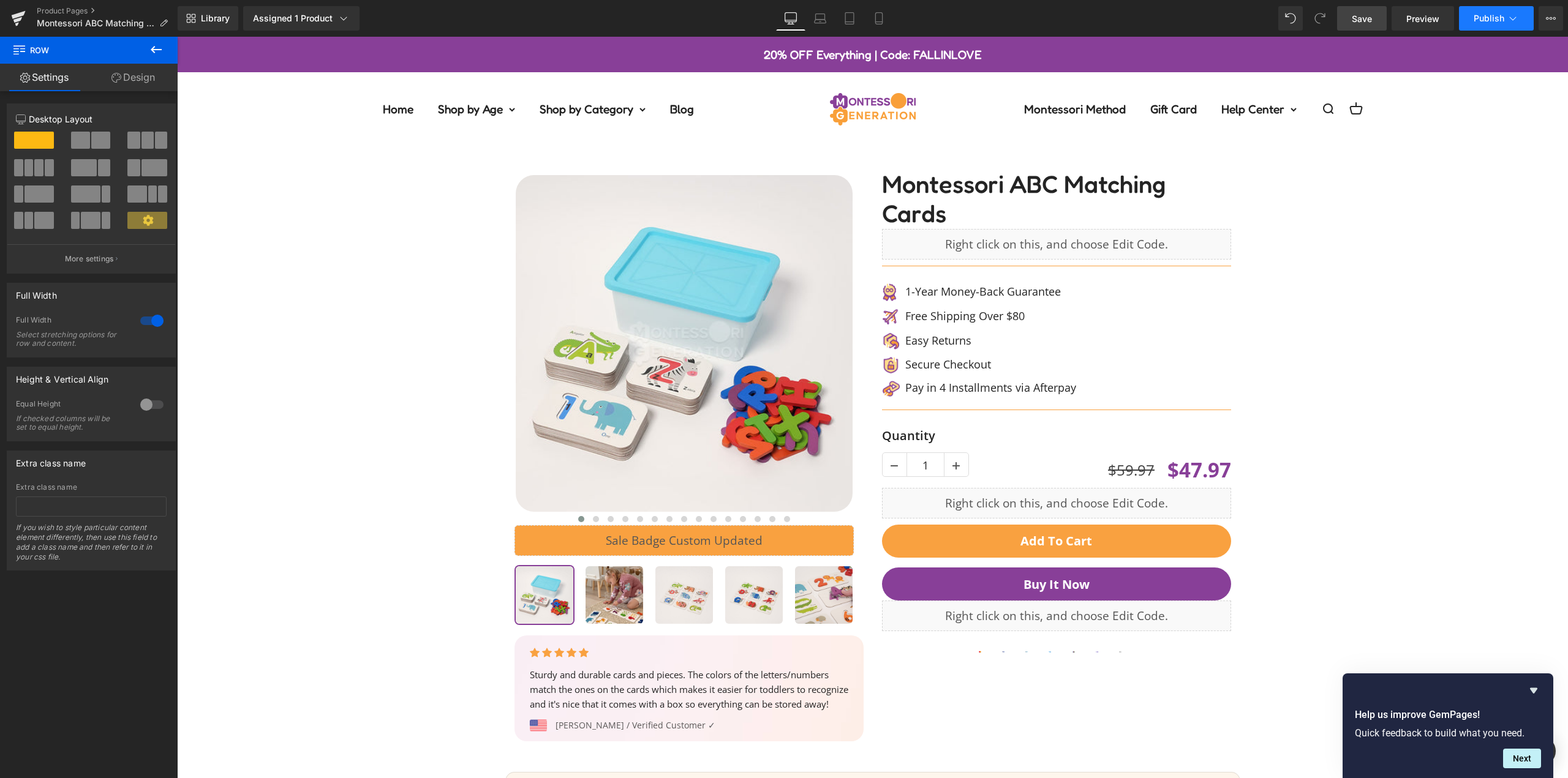
click at [1505, 21] on button "Publish" at bounding box center [1496, 18] width 75 height 25
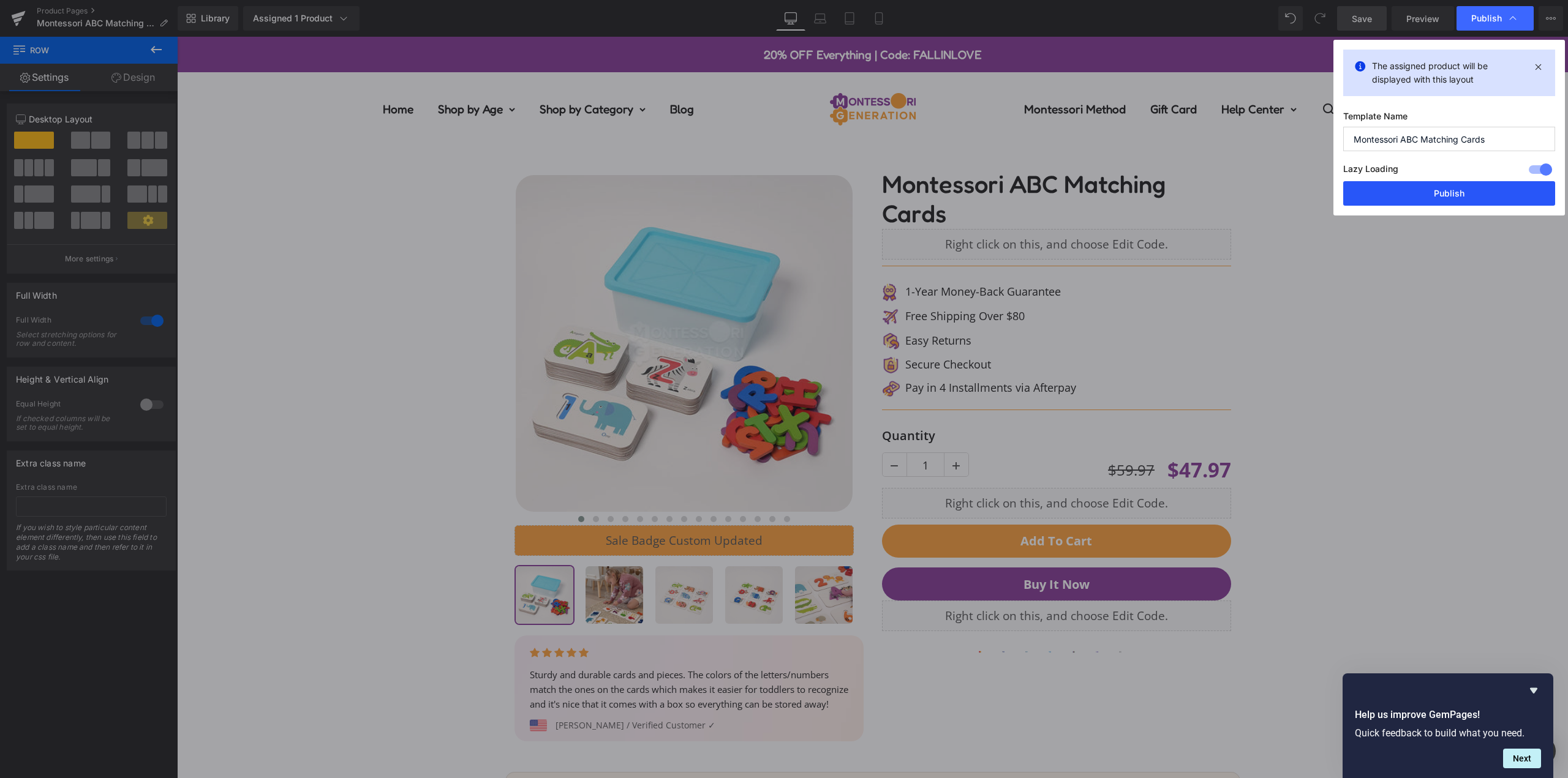
drag, startPoint x: 1469, startPoint y: 199, endPoint x: 946, endPoint y: 279, distance: 529.1
click at [1469, 199] on button "Publish" at bounding box center [1449, 193] width 212 height 25
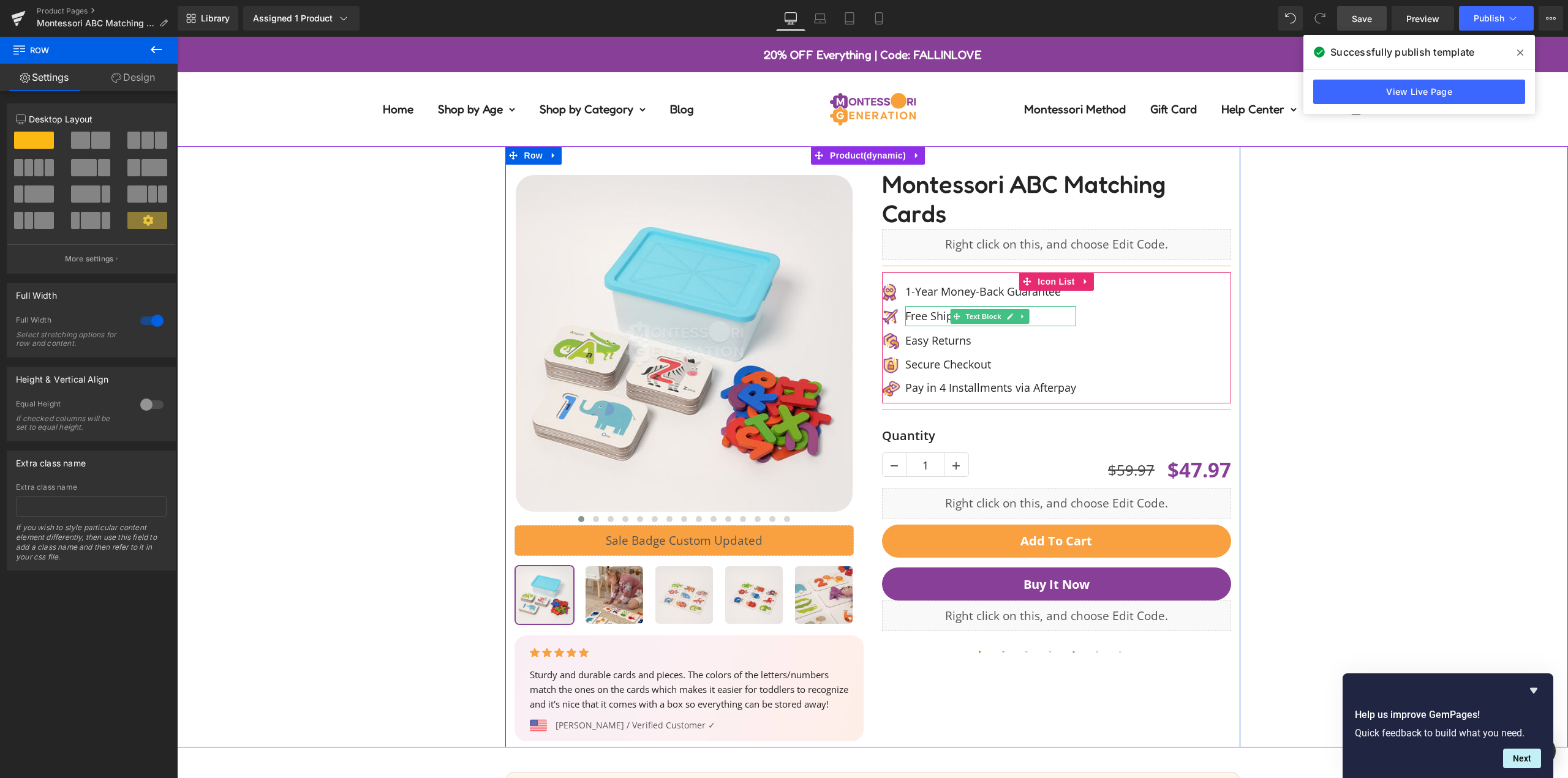
click at [1403, 229] on div "‹ ›" at bounding box center [872, 447] width 1378 height 601
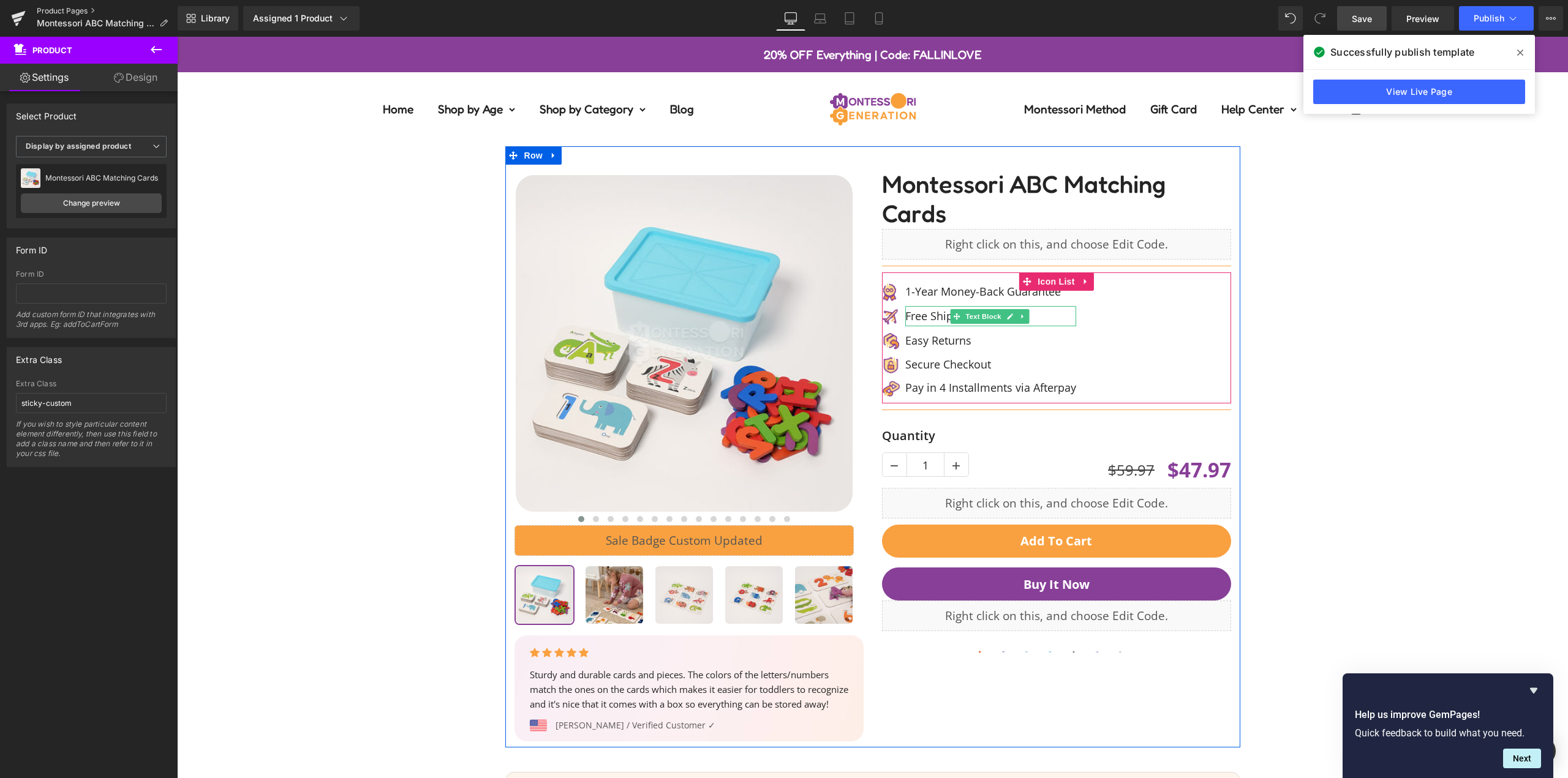
click at [70, 7] on link "Product Pages" at bounding box center [107, 11] width 141 height 10
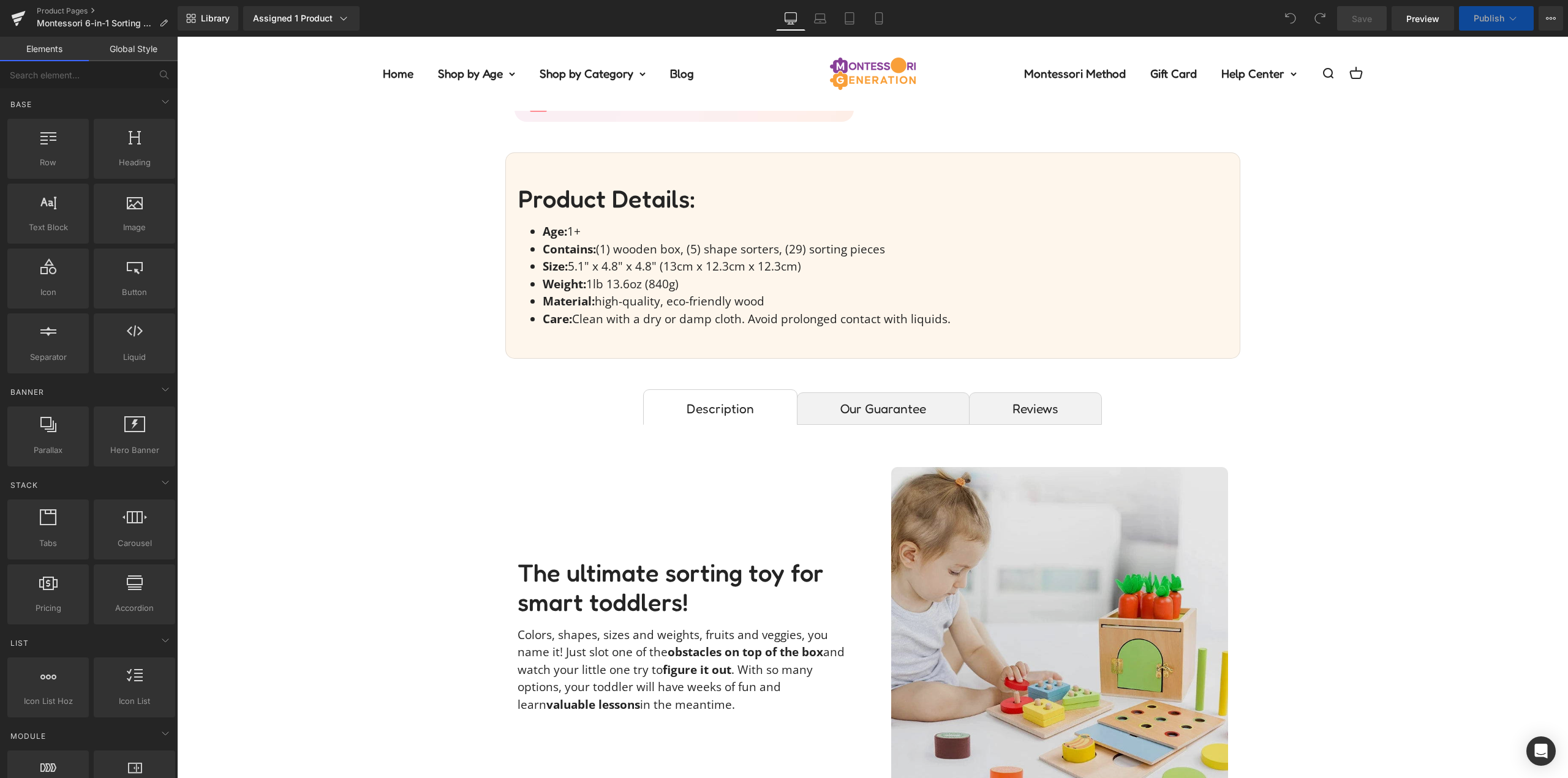
scroll to position [796, 0]
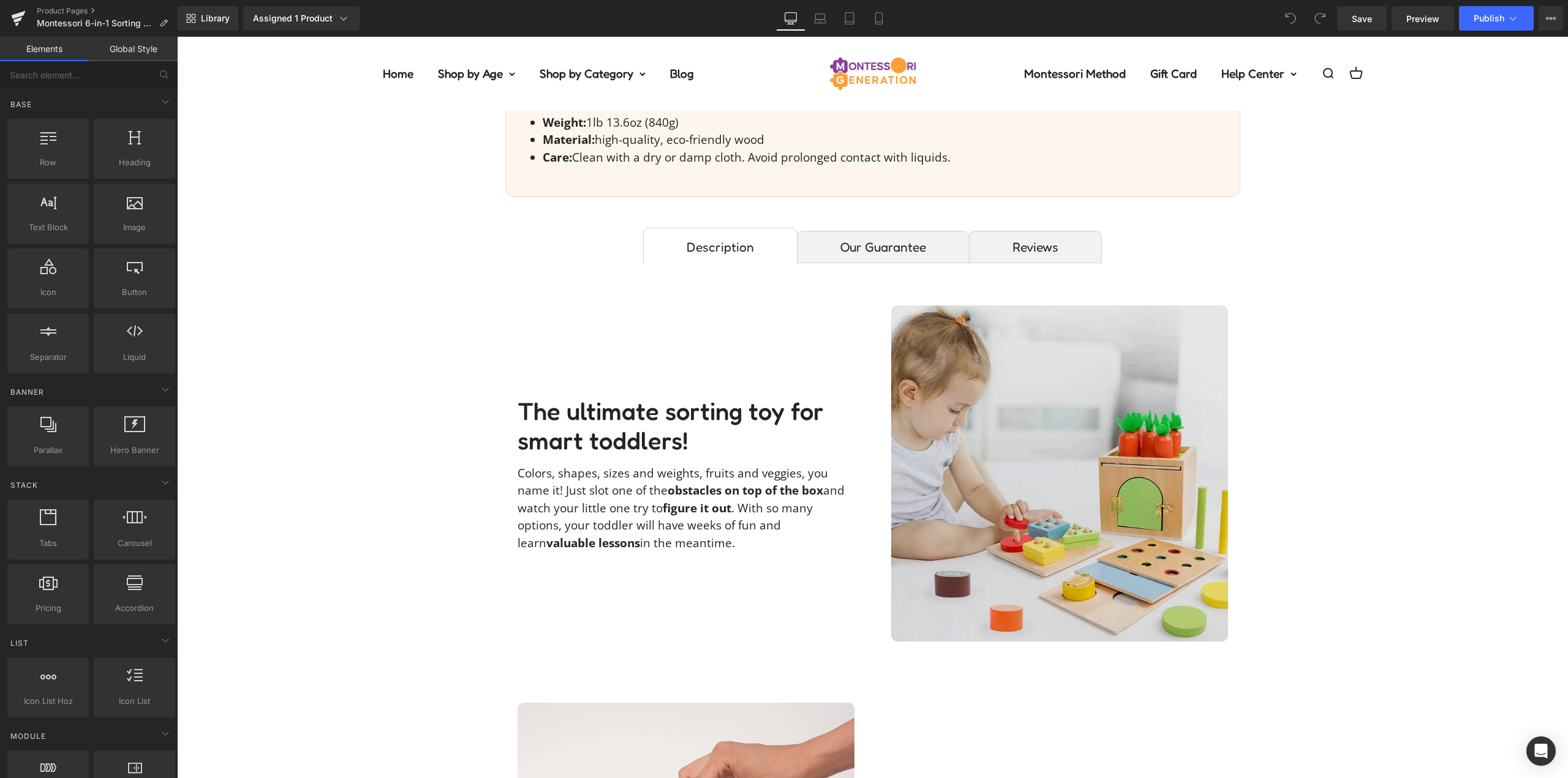
click at [1046, 429] on img at bounding box center [1059, 473] width 337 height 336
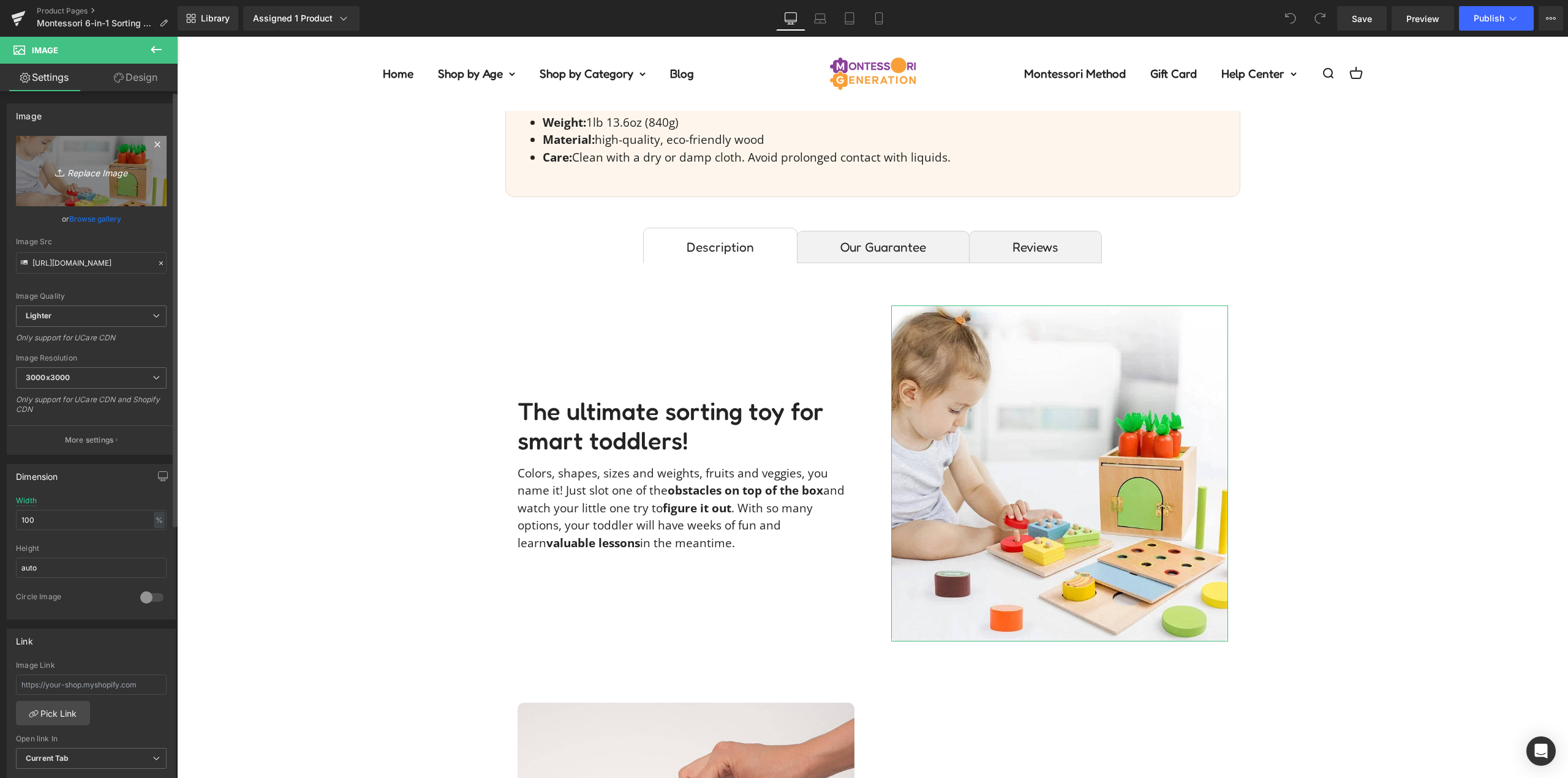
click at [90, 165] on icon "Replace Image" at bounding box center [91, 171] width 98 height 15
type input "C:\fakepath\6-in-1-sorting-tool-korniienko_v_image00002.jpg"
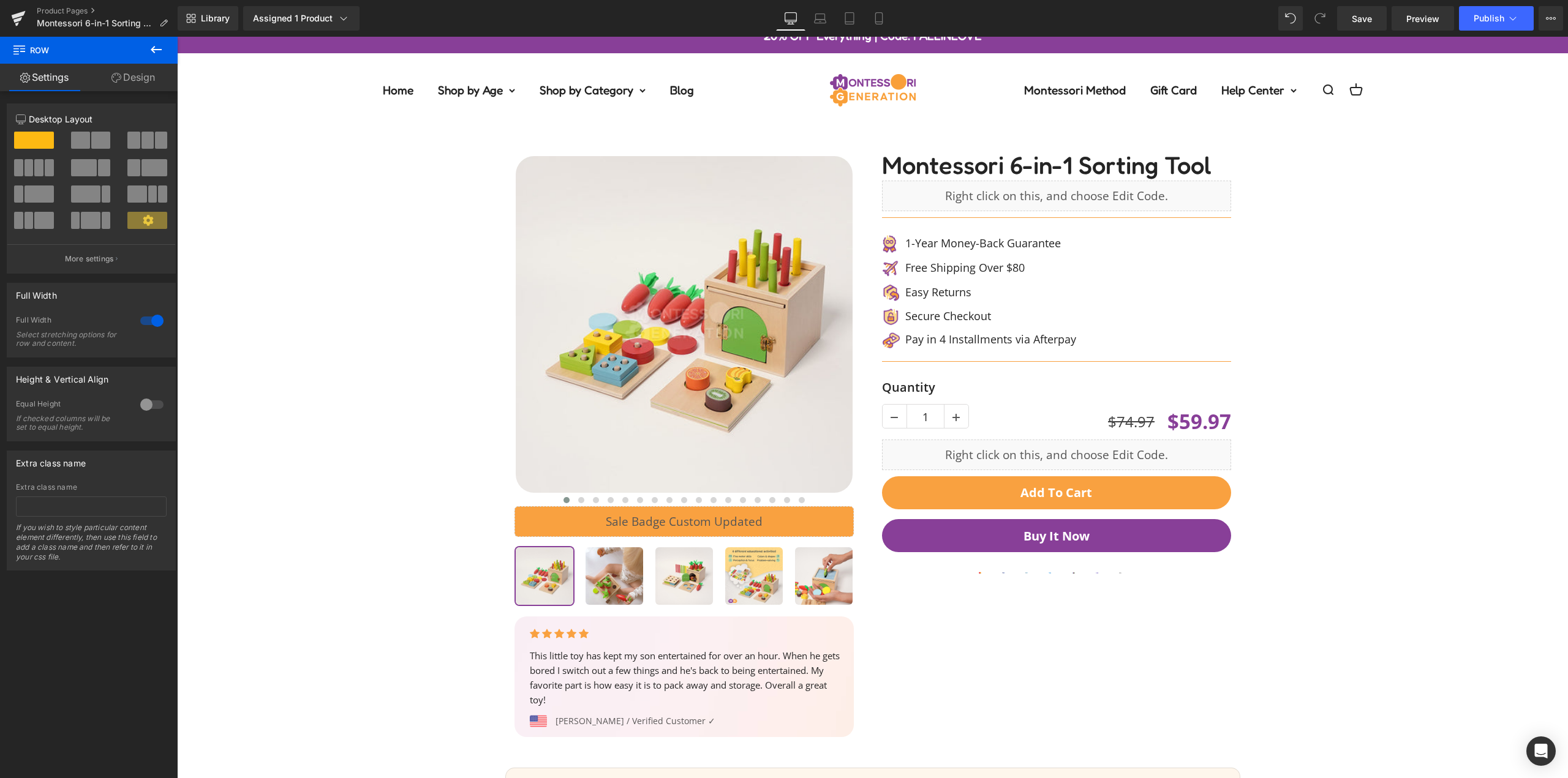
scroll to position [0, 0]
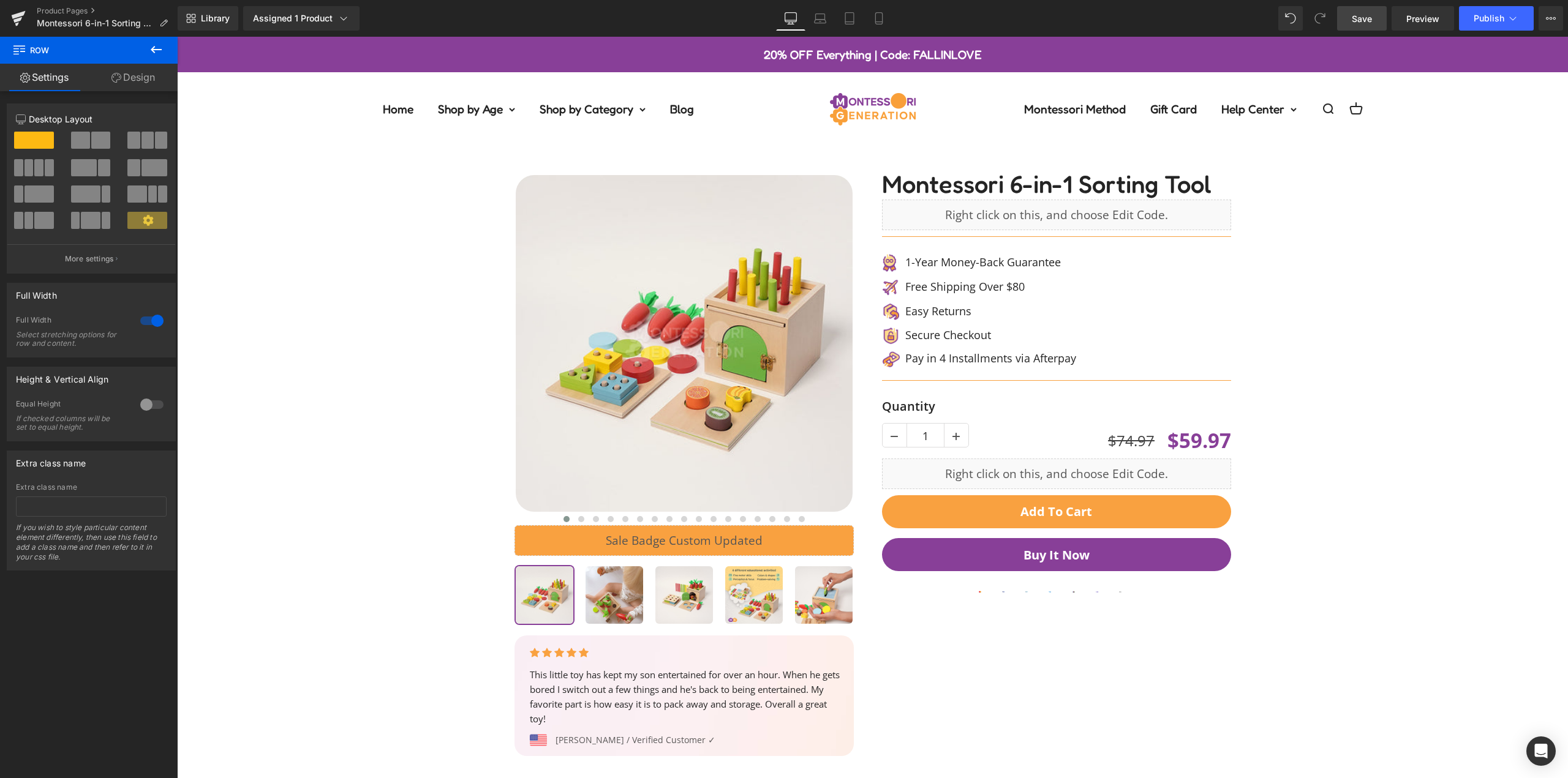
click at [1358, 7] on link "Save" at bounding box center [1362, 18] width 50 height 25
click at [1492, 20] on span "Publish" at bounding box center [1489, 18] width 30 height 10
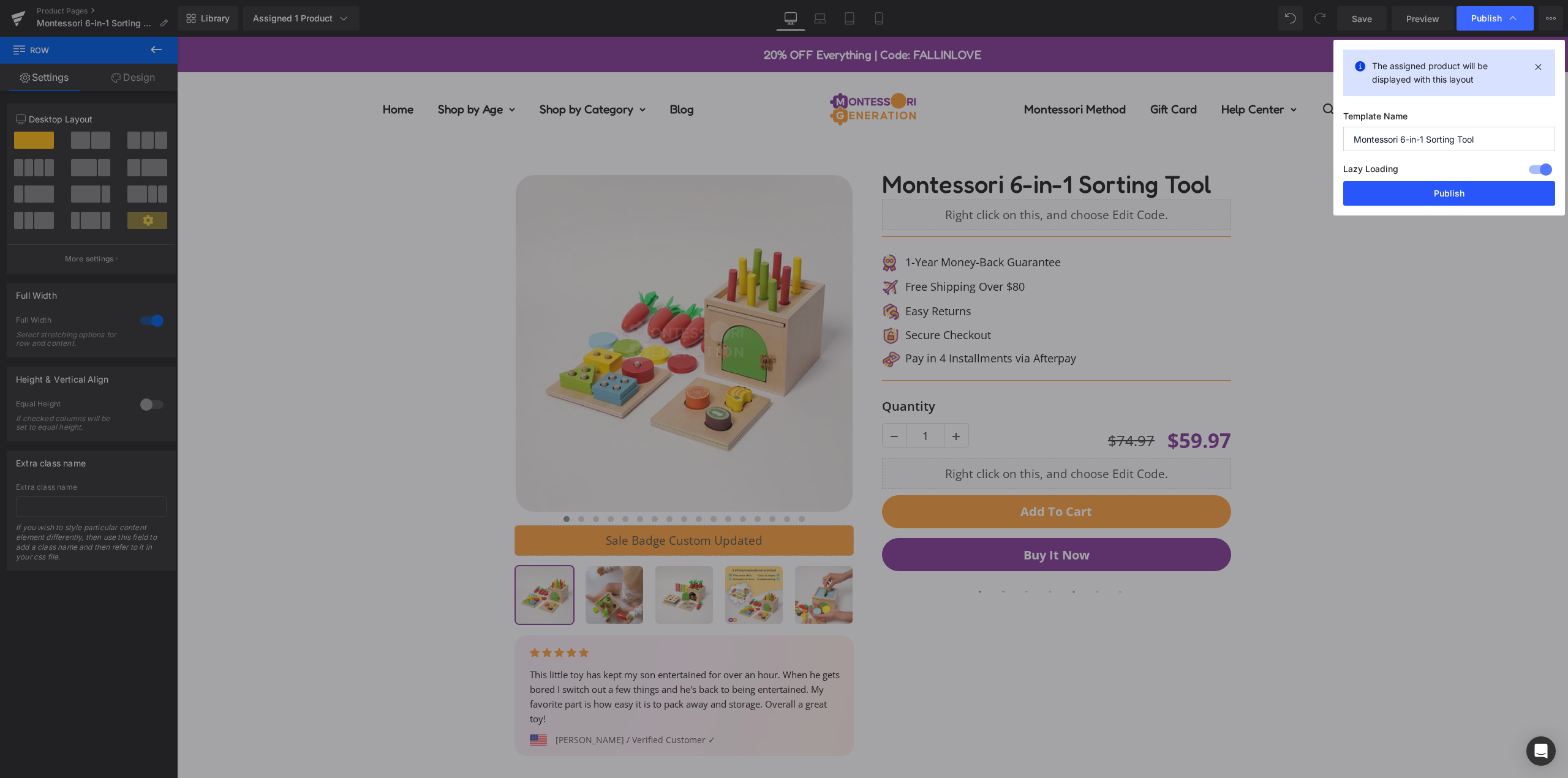
click at [1443, 196] on button "Publish" at bounding box center [1449, 193] width 212 height 25
